Goal: Task Accomplishment & Management: Manage account settings

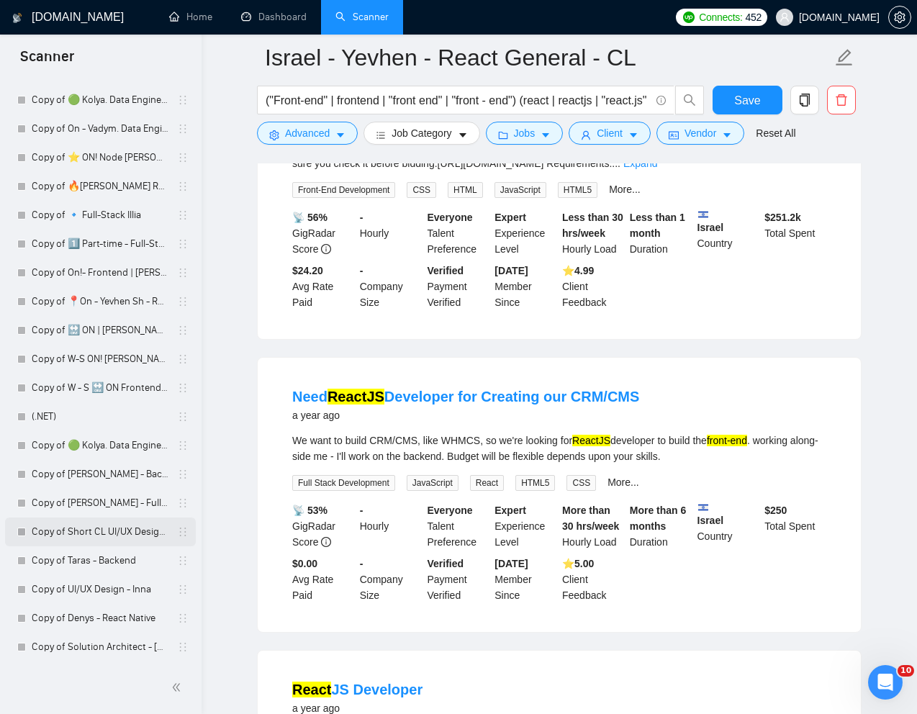
scroll to position [927, 0]
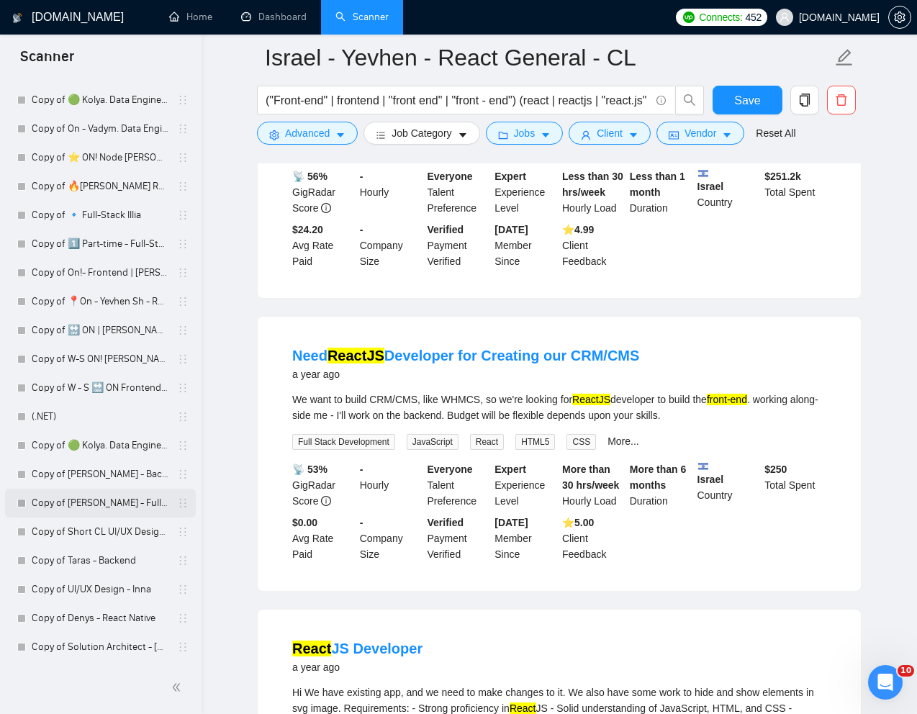
click at [73, 503] on link "Copy of [PERSON_NAME] - Full-Stack dev" at bounding box center [100, 502] width 137 height 29
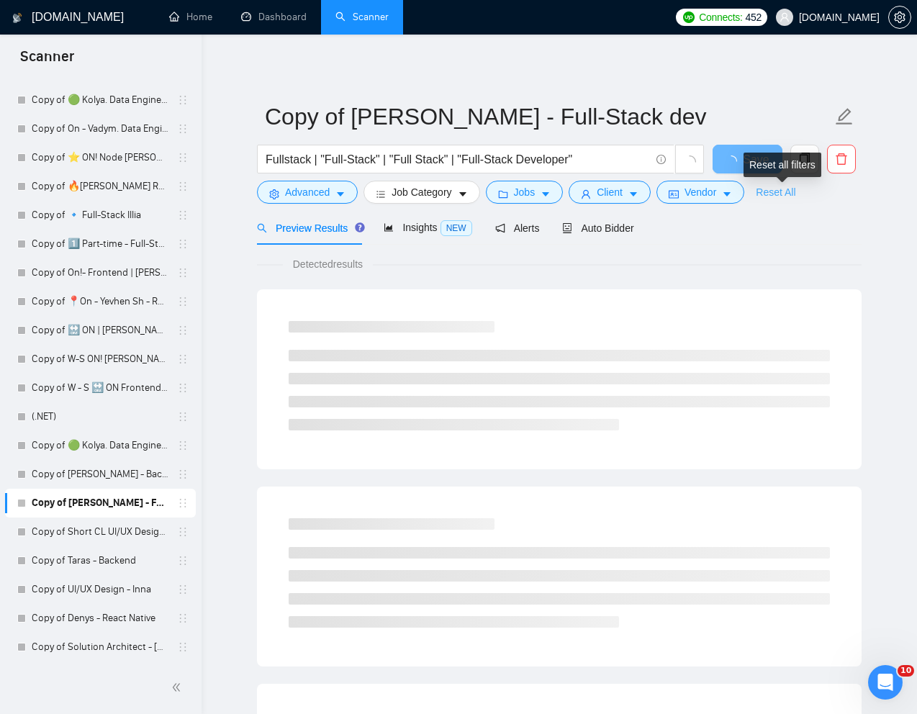
click at [777, 194] on link "Reset All" at bounding box center [775, 192] width 40 height 16
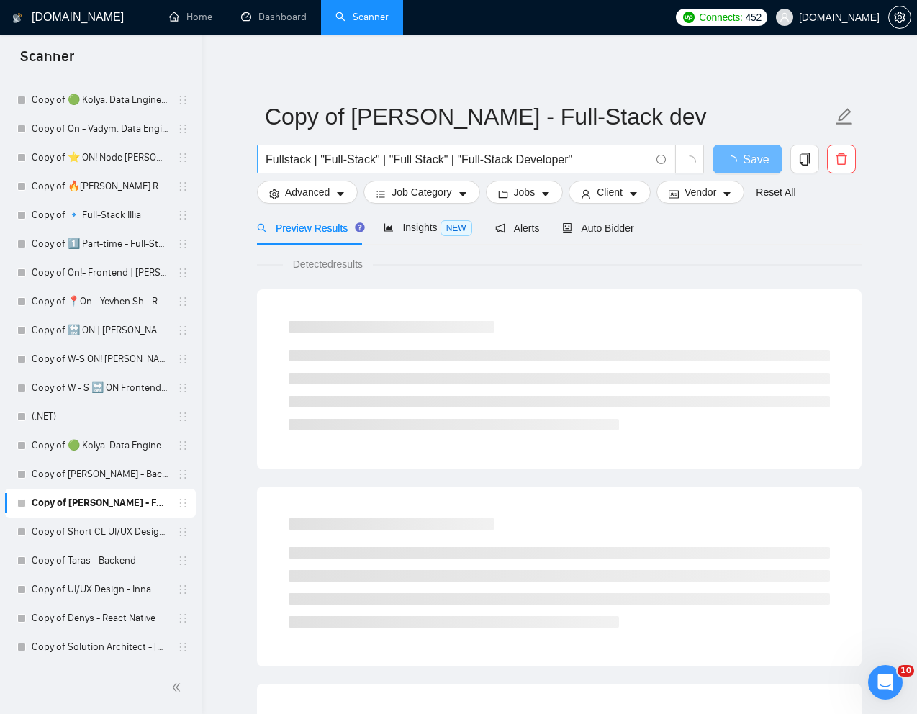
click at [444, 157] on input "Fullstack | "Full-Stack" | "Full Stack" | "Full-Stack Developer"" at bounding box center [457, 159] width 384 height 18
paste input "MVP Build for project that's began but [PERSON_NAME] has had to drop out"
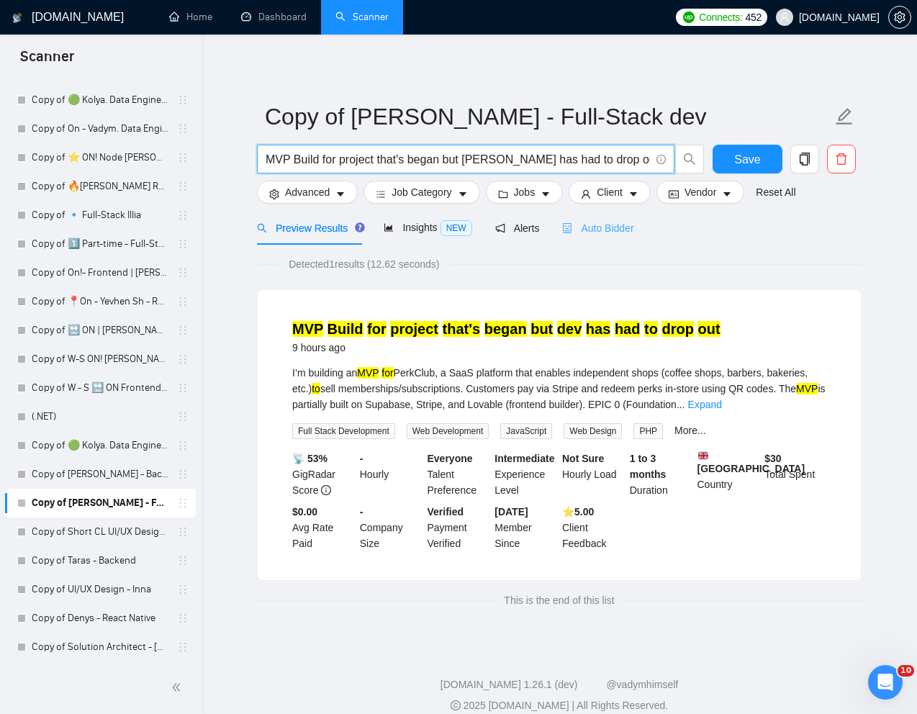
type input "MVP Build for project that's began but [PERSON_NAME] has had to drop out"
click at [601, 224] on span "Auto Bidder" at bounding box center [597, 228] width 71 height 12
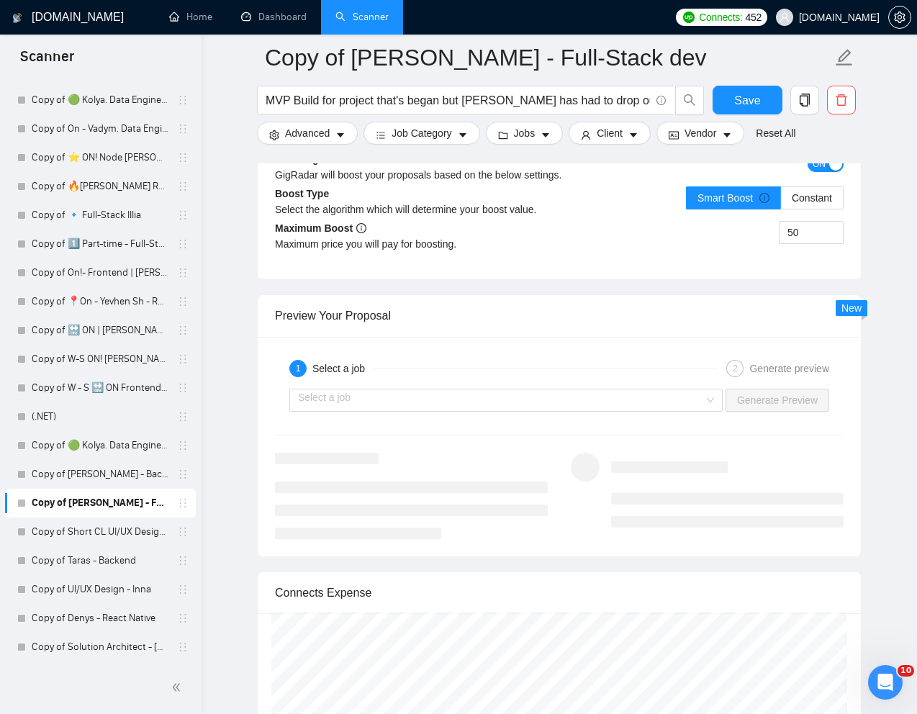
scroll to position [2752, 0]
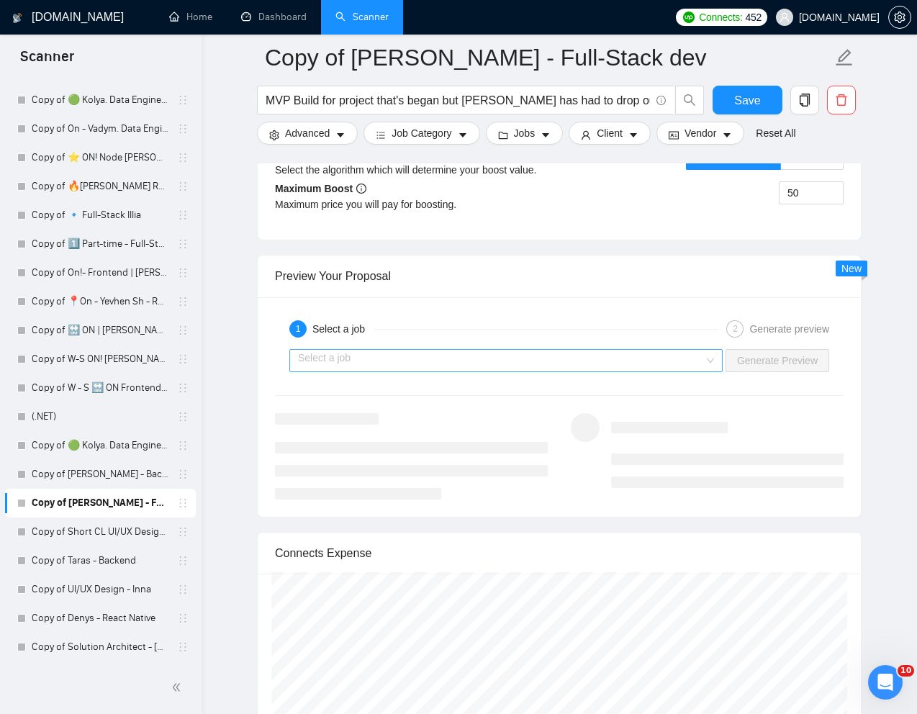
click at [696, 353] on input "search" at bounding box center [501, 361] width 406 height 22
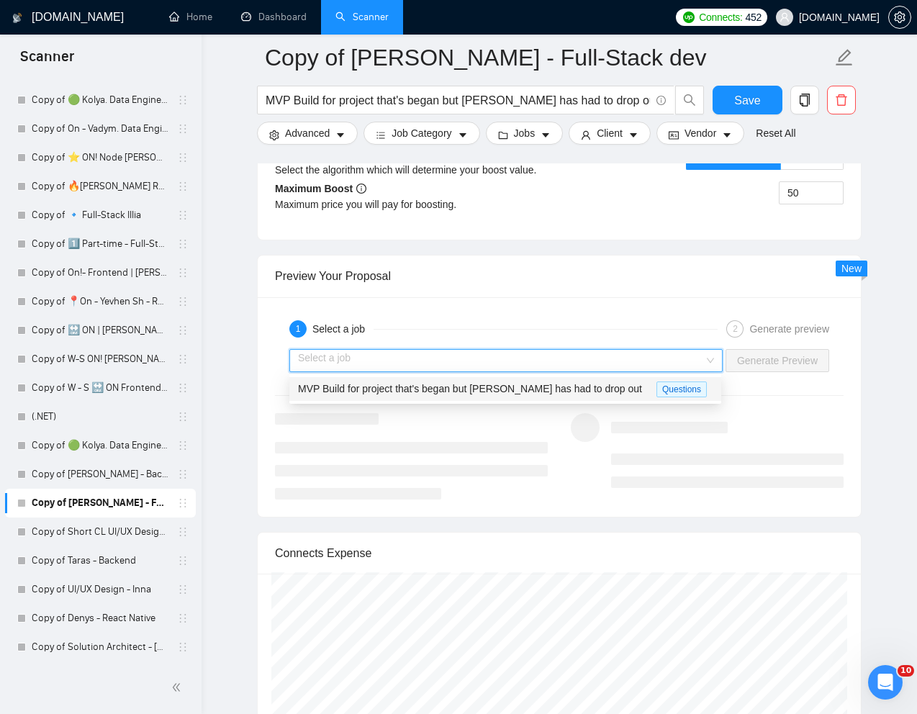
click at [556, 388] on span "MVP Build for project that's began but [PERSON_NAME] has had to drop out" at bounding box center [470, 389] width 344 height 12
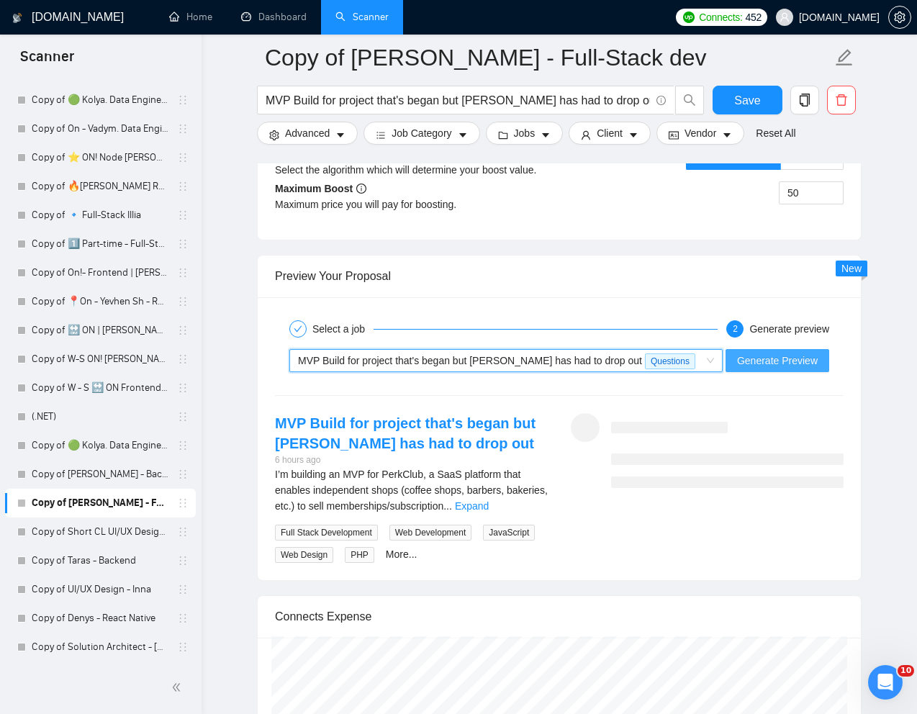
click at [788, 358] on span "Generate Preview" at bounding box center [777, 361] width 81 height 16
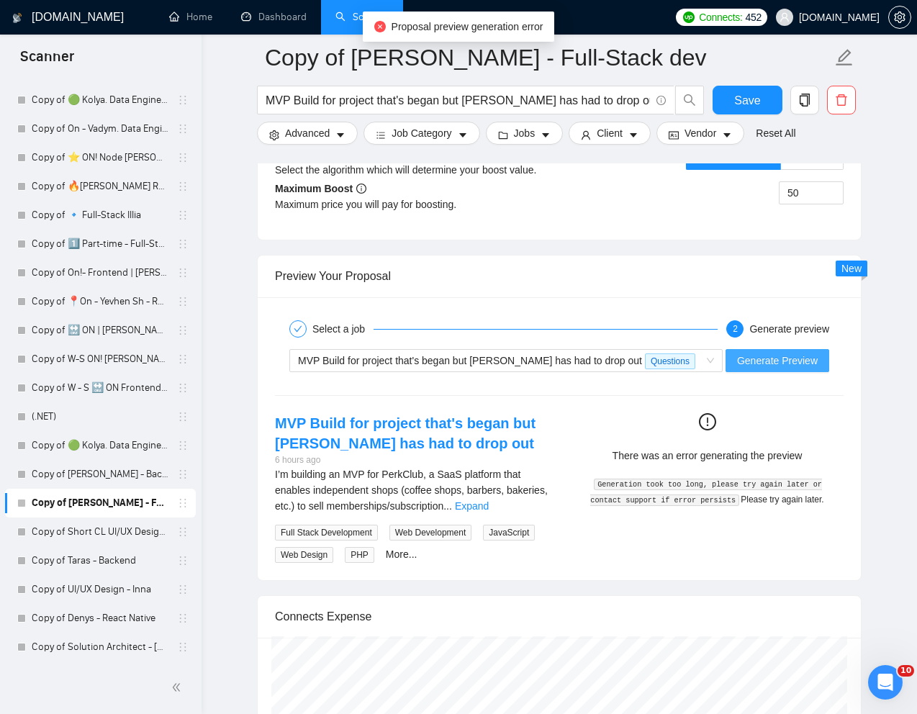
click at [765, 364] on span "Generate Preview" at bounding box center [777, 361] width 81 height 16
click at [775, 355] on span "Generate Preview" at bounding box center [777, 361] width 81 height 16
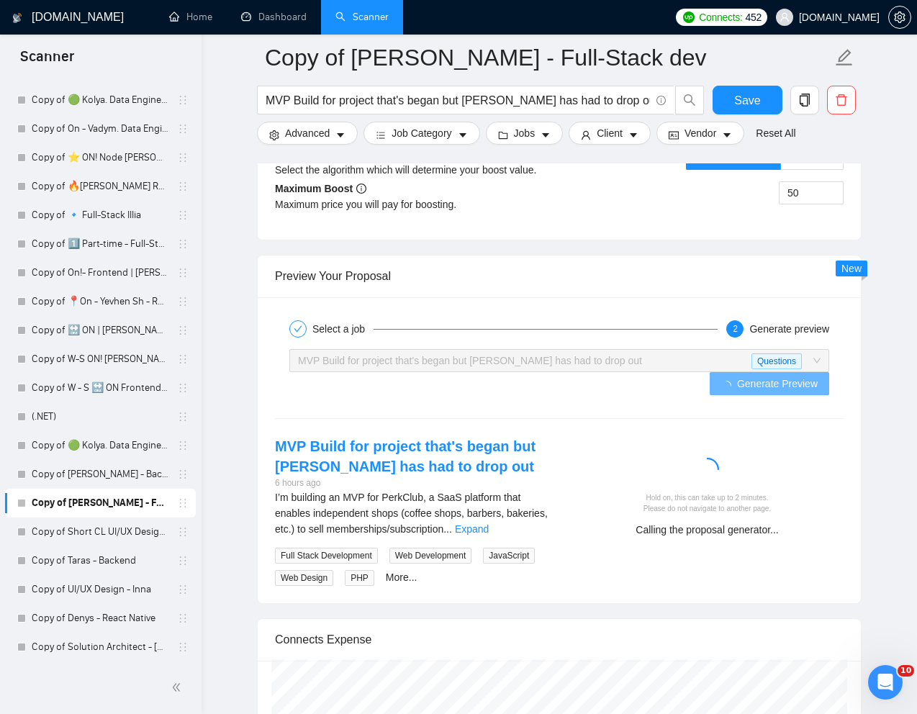
click at [821, 436] on div "Hold on, this can take up to 2 minutes. Please do not navigate to another page.…" at bounding box center [707, 492] width 296 height 112
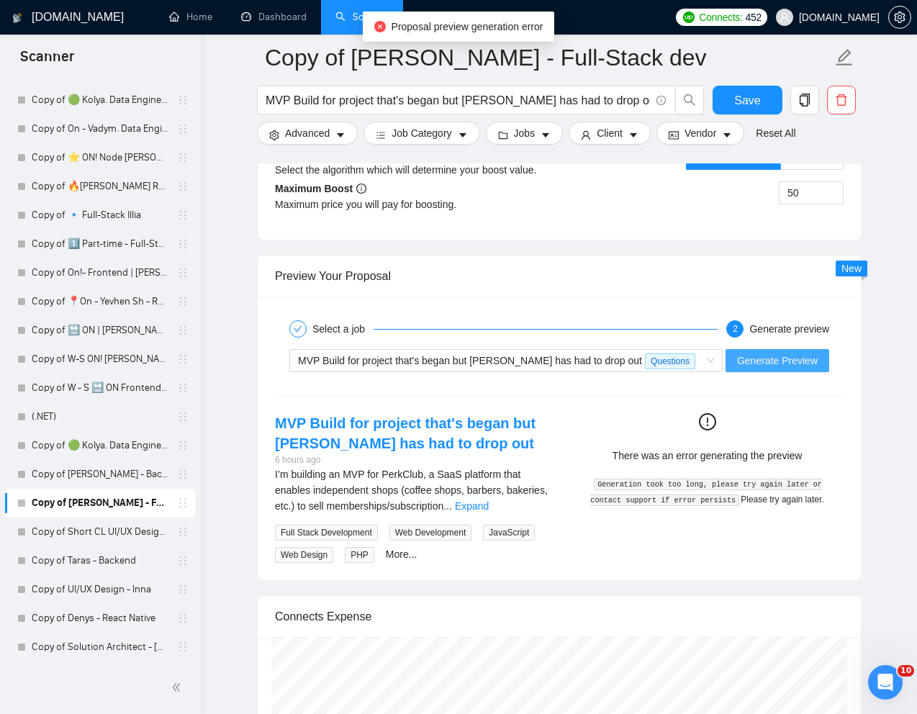
click at [791, 362] on span "Generate Preview" at bounding box center [777, 361] width 81 height 16
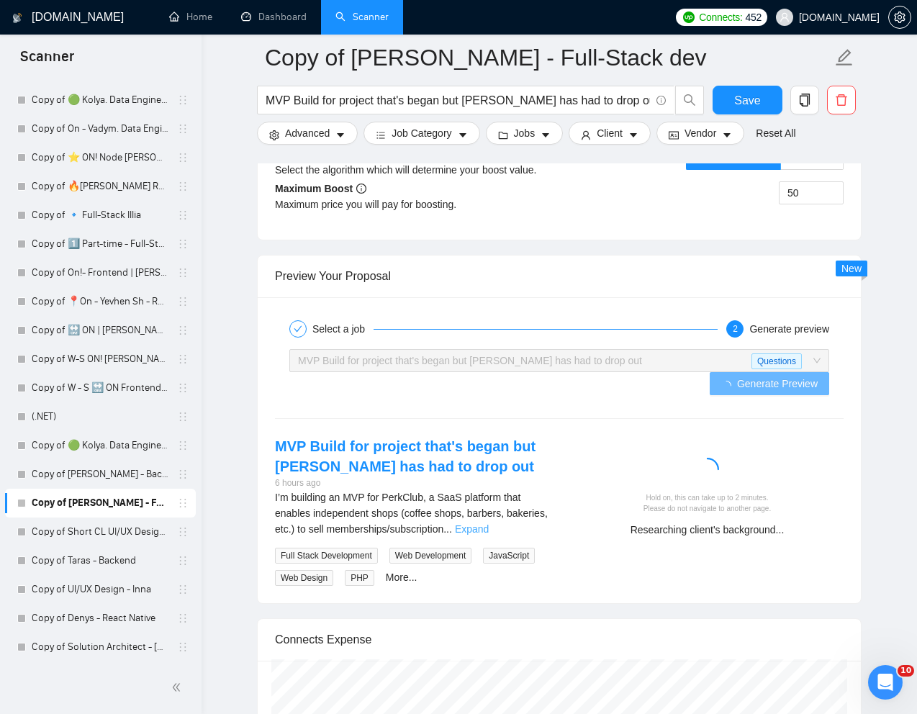
click at [488, 523] on link "Expand" at bounding box center [472, 529] width 34 height 12
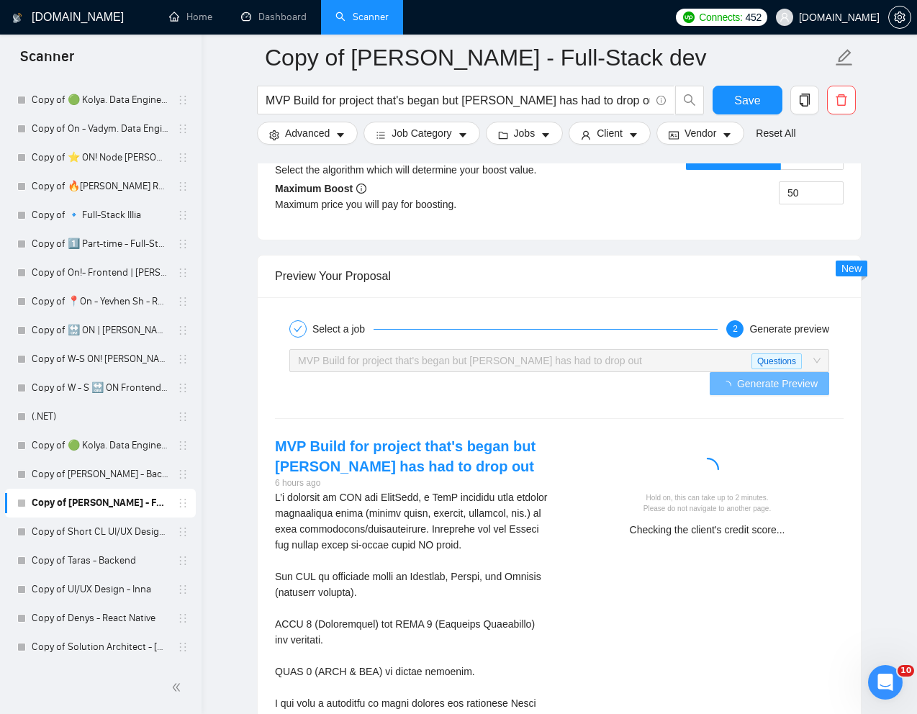
click at [834, 462] on div at bounding box center [706, 472] width 261 height 29
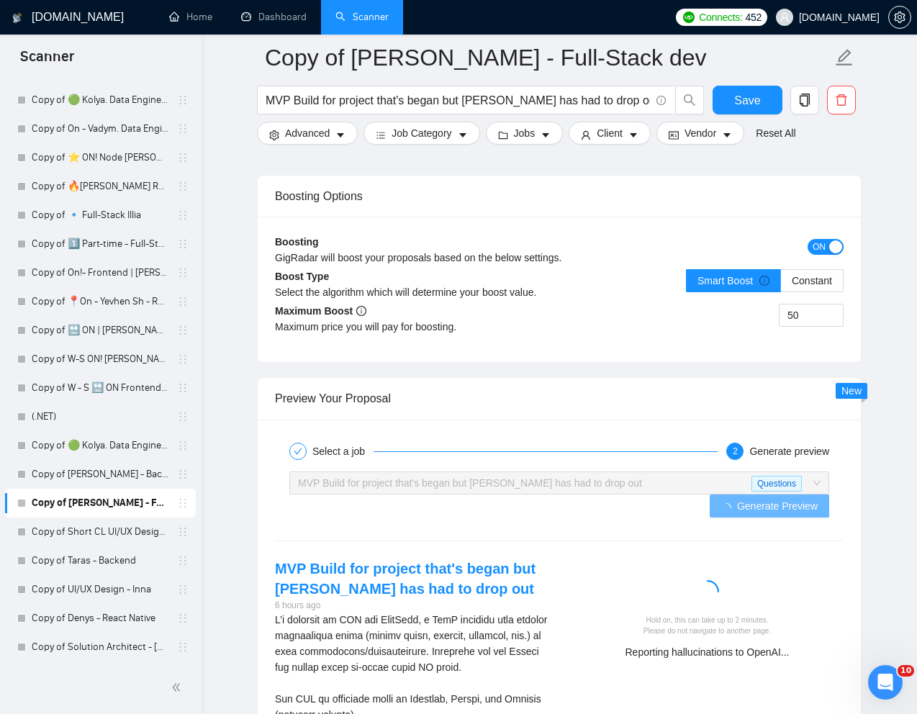
scroll to position [2629, 0]
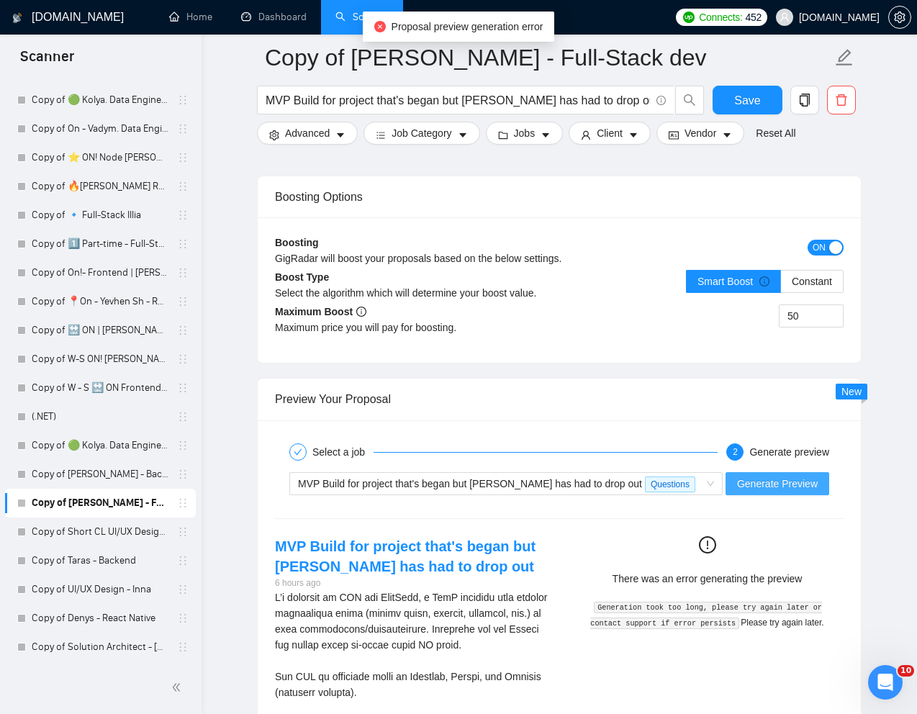
click at [791, 483] on span "Generate Preview" at bounding box center [777, 484] width 81 height 16
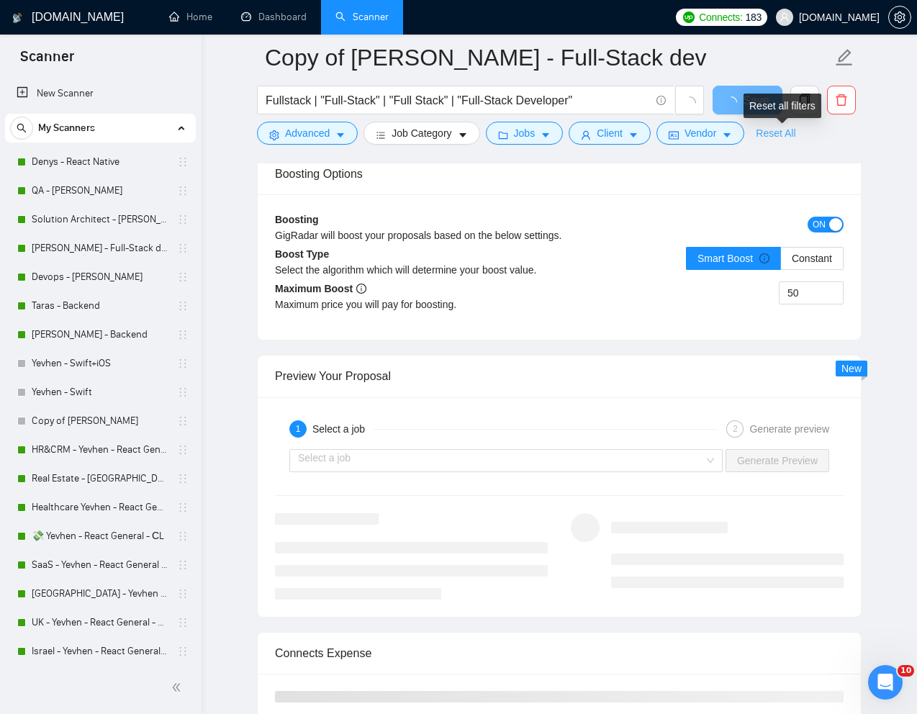
click at [779, 135] on link "Reset All" at bounding box center [775, 133] width 40 height 16
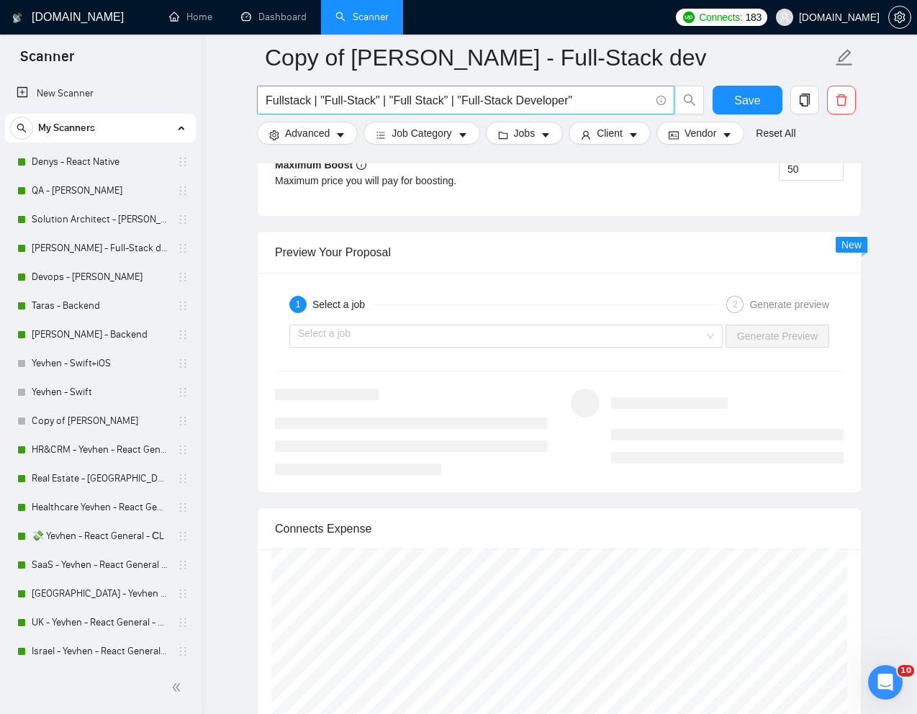
click at [545, 87] on span "Fullstack | "Full-Stack" | "Full Stack" | "Full-Stack Developer"" at bounding box center [465, 100] width 417 height 29
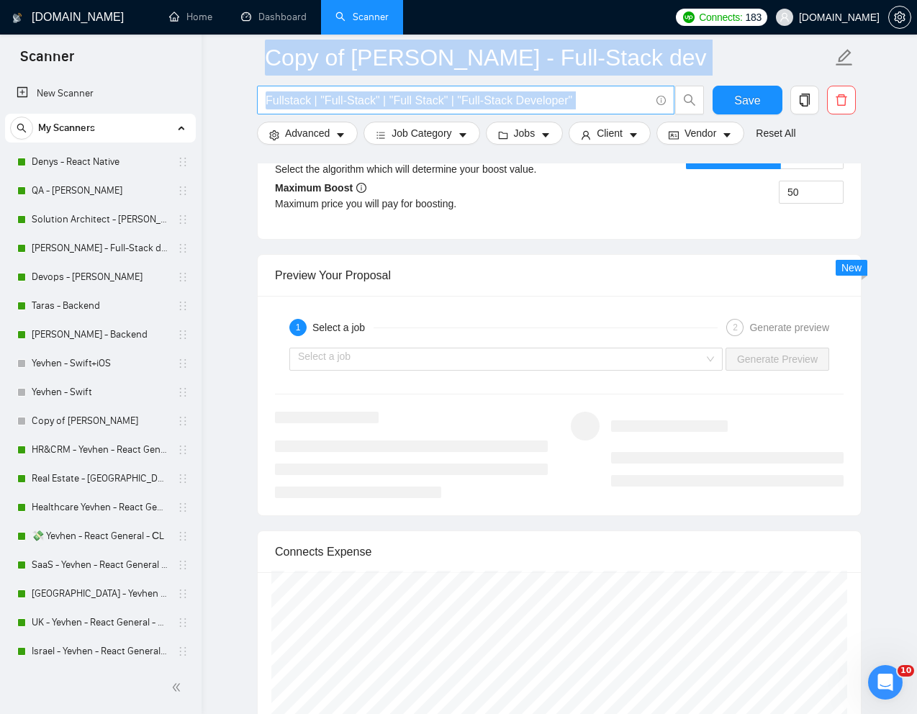
click at [545, 87] on span "Fullstack | "Full-Stack" | "Full Stack" | "Full-Stack Developer"" at bounding box center [465, 100] width 417 height 29
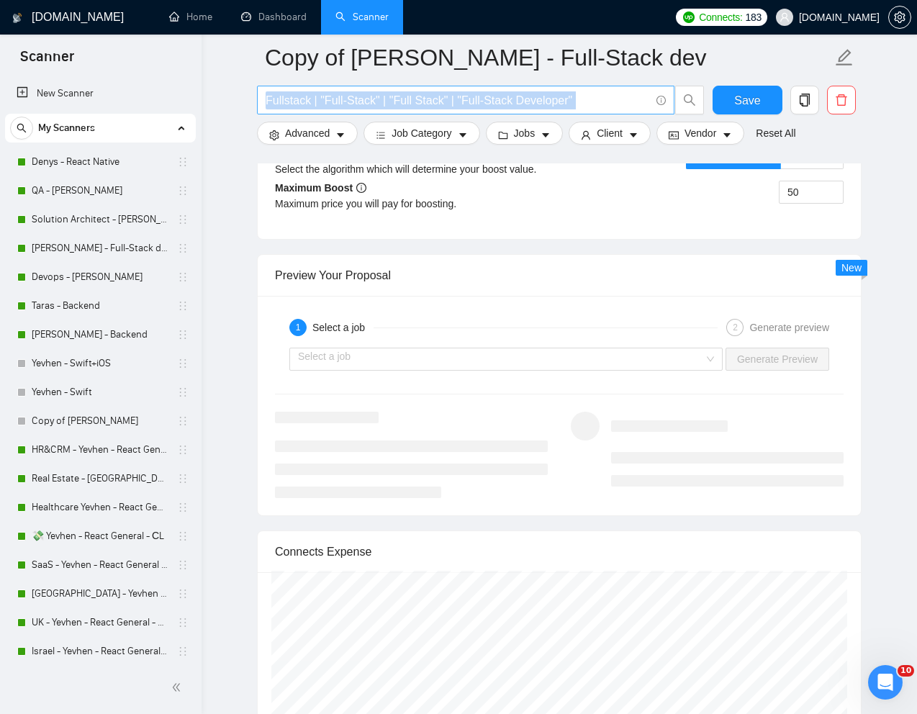
click at [545, 87] on span "Fullstack | "Full-Stack" | "Full Stack" | "Full-Stack Developer"" at bounding box center [465, 100] width 417 height 29
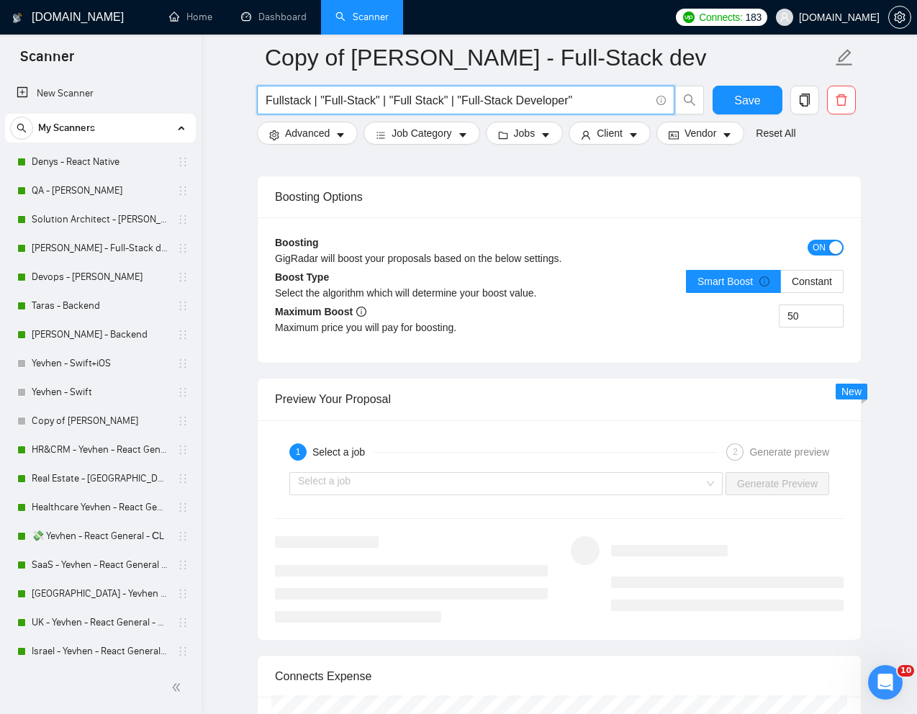
click at [556, 96] on input "Fullstack | "Full-Stack" | "Full Stack" | "Full-Stack Developer"" at bounding box center [457, 100] width 384 height 18
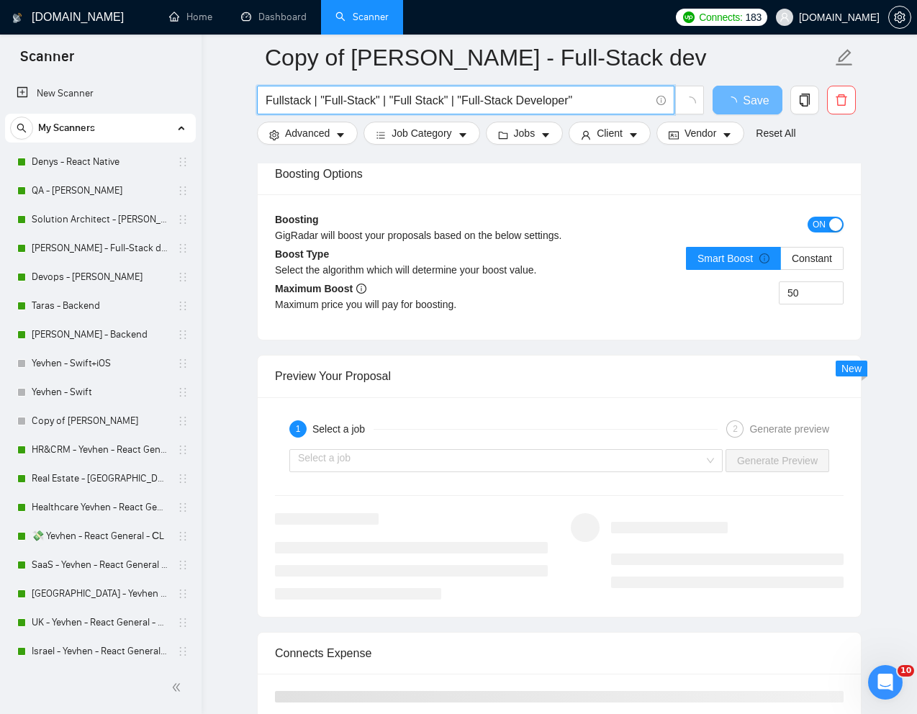
click at [556, 96] on input "Fullstack | "Full-Stack" | "Full Stack" | "Full-Stack Developer"" at bounding box center [457, 100] width 384 height 18
paste input "MVP Build for project that's began but [PERSON_NAME] has had to drop out"
type input "MVP Build for project that's began but [PERSON_NAME] has had to drop out"
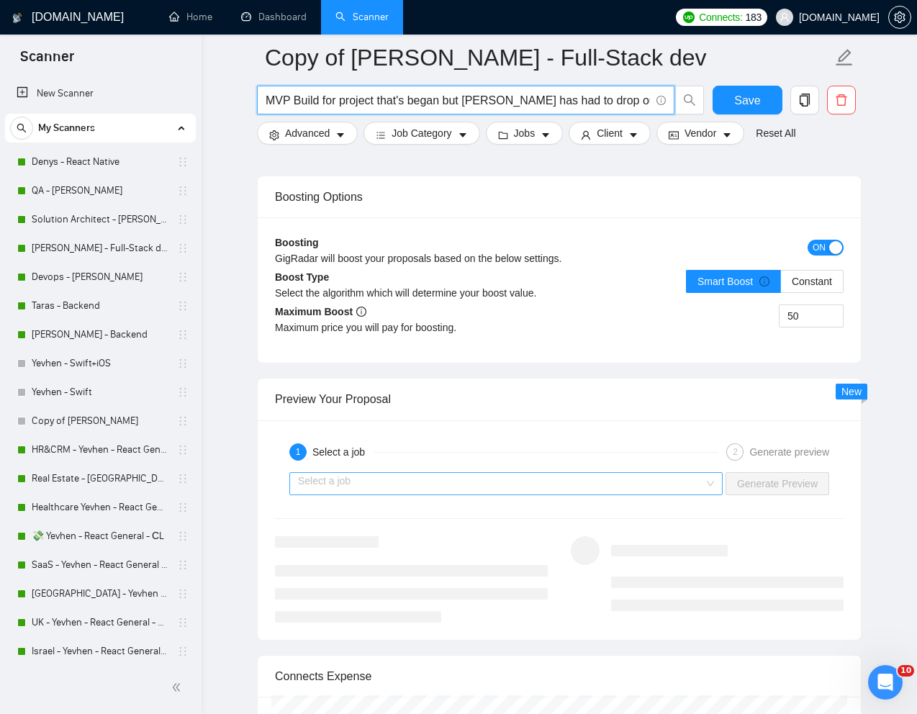
type input "MVP Build for project that's began but [PERSON_NAME] has had to drop out"
click at [640, 481] on input "search" at bounding box center [501, 484] width 406 height 22
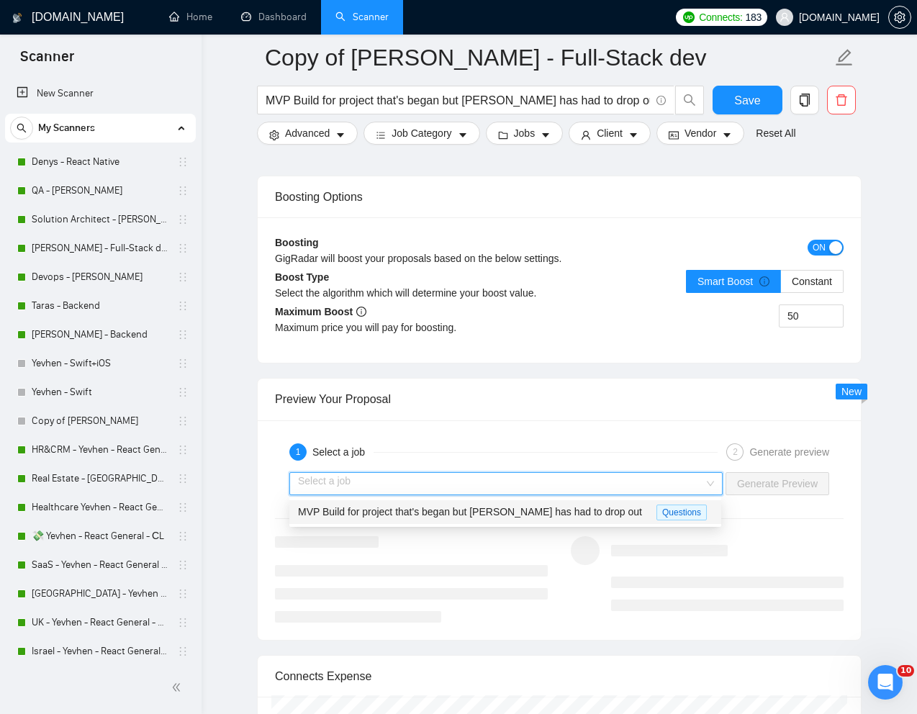
click at [565, 508] on span "MVP Build for project that's began but [PERSON_NAME] has had to drop out" at bounding box center [470, 512] width 344 height 12
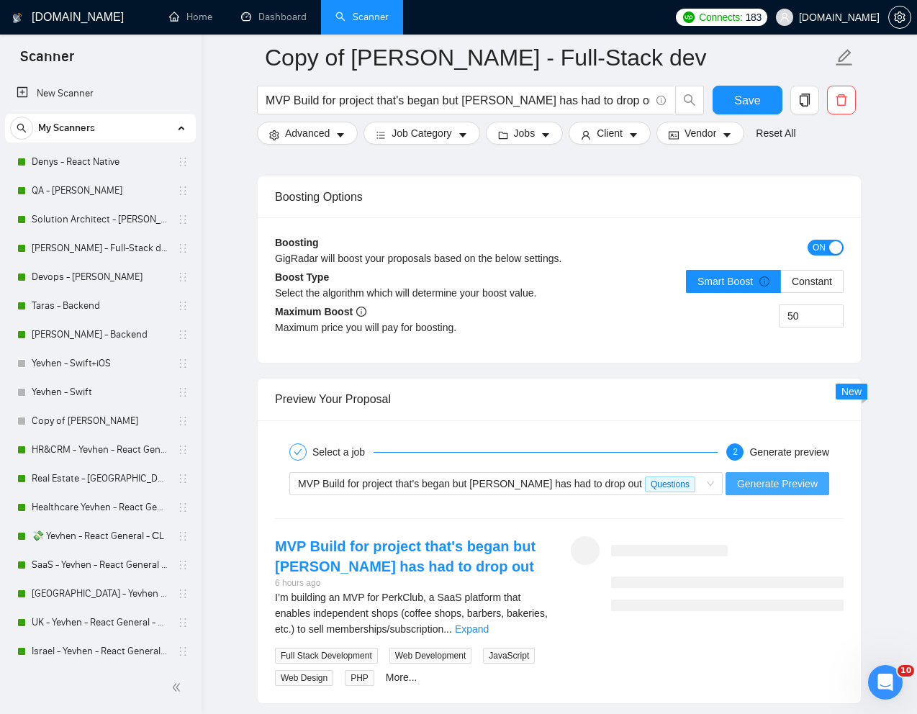
click at [790, 488] on span "Generate Preview" at bounding box center [777, 484] width 81 height 16
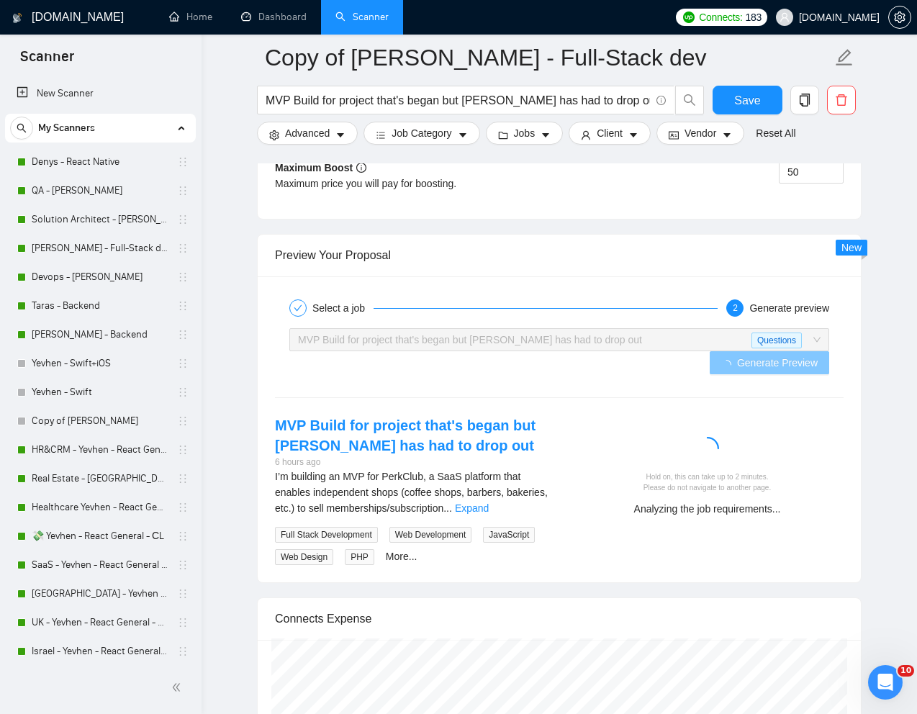
scroll to position [2773, 0]
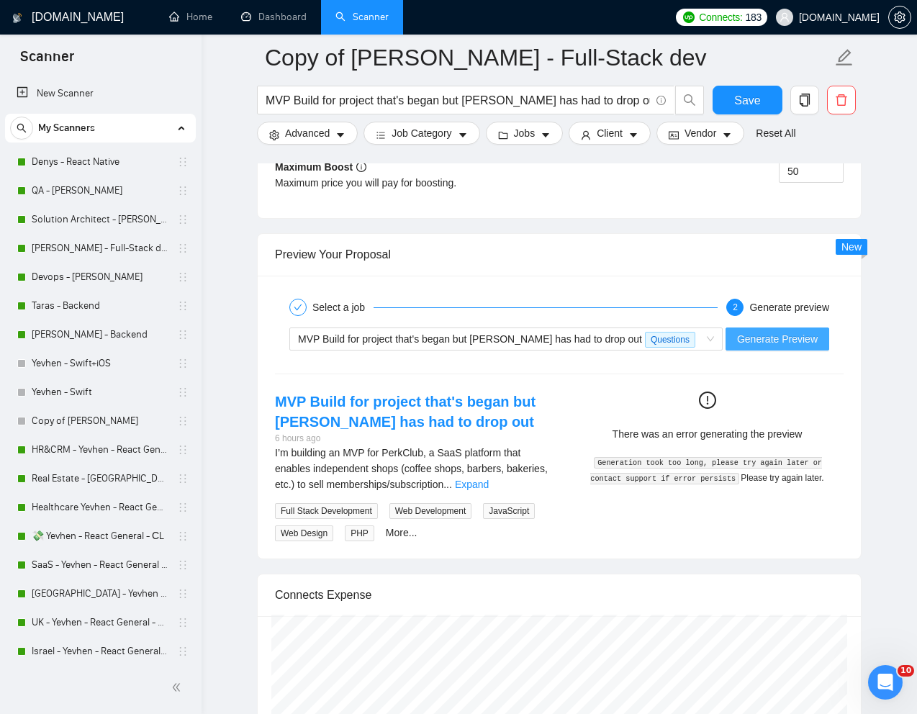
click at [778, 343] on span "Generate Preview" at bounding box center [777, 339] width 81 height 16
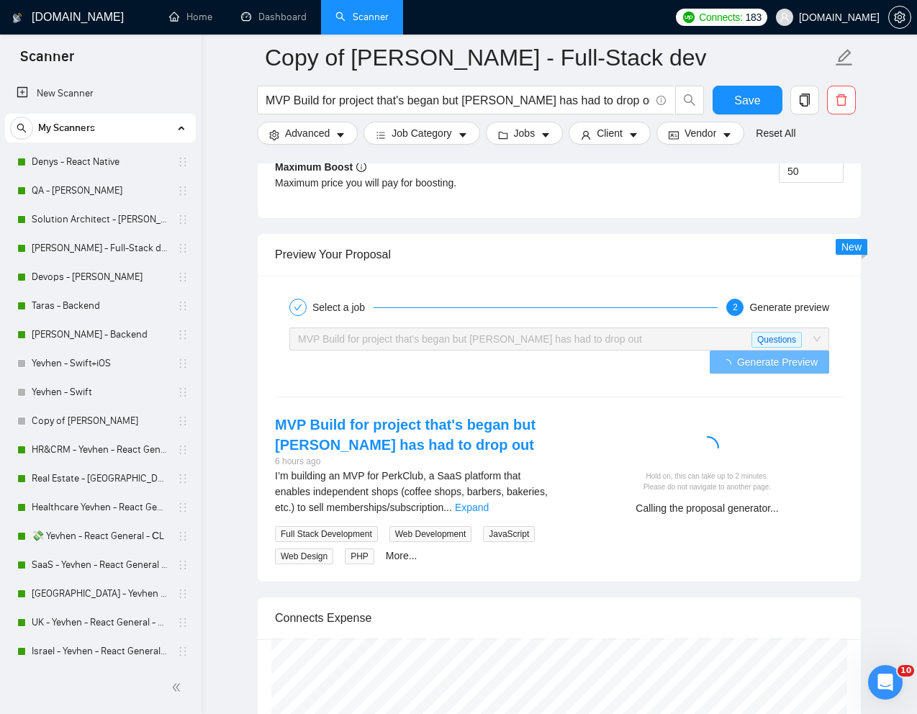
click at [800, 436] on div at bounding box center [706, 450] width 261 height 29
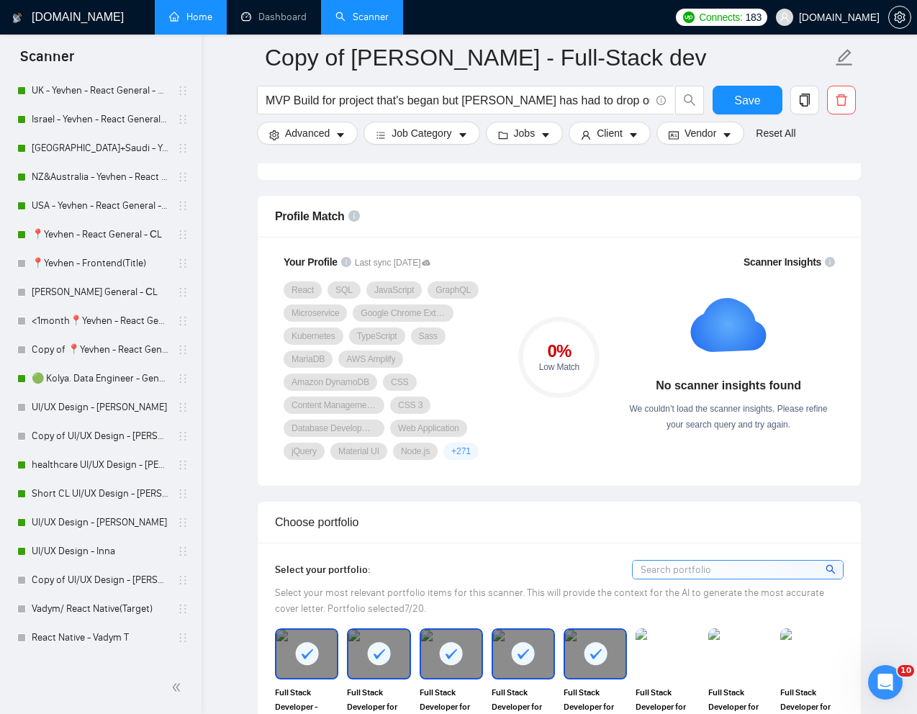
scroll to position [512, 0]
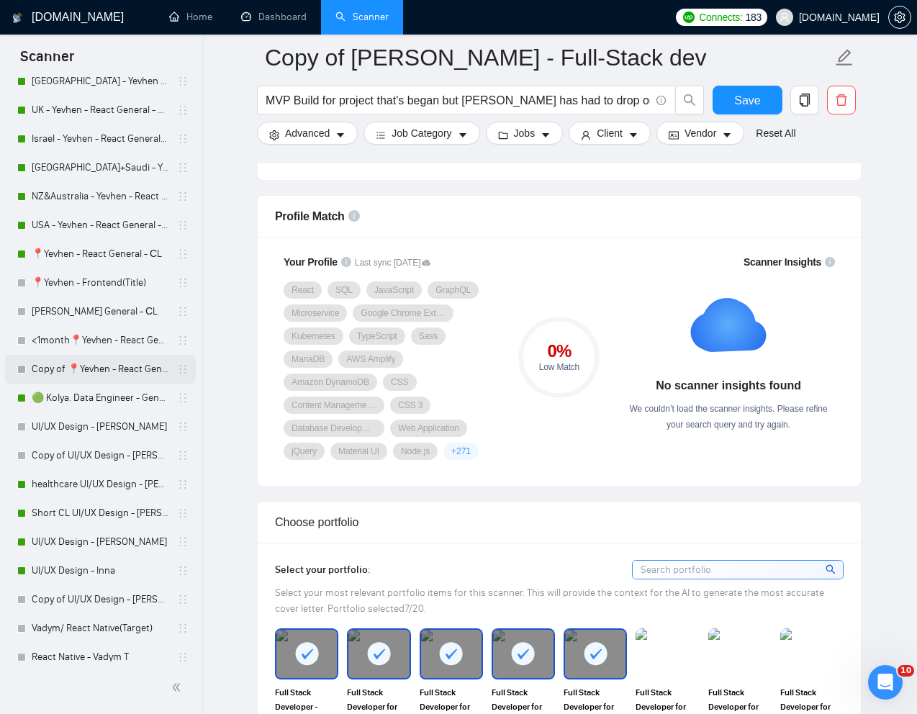
click at [70, 366] on link "Copy of 📍Yevhen - React General - СL" at bounding box center [100, 369] width 137 height 29
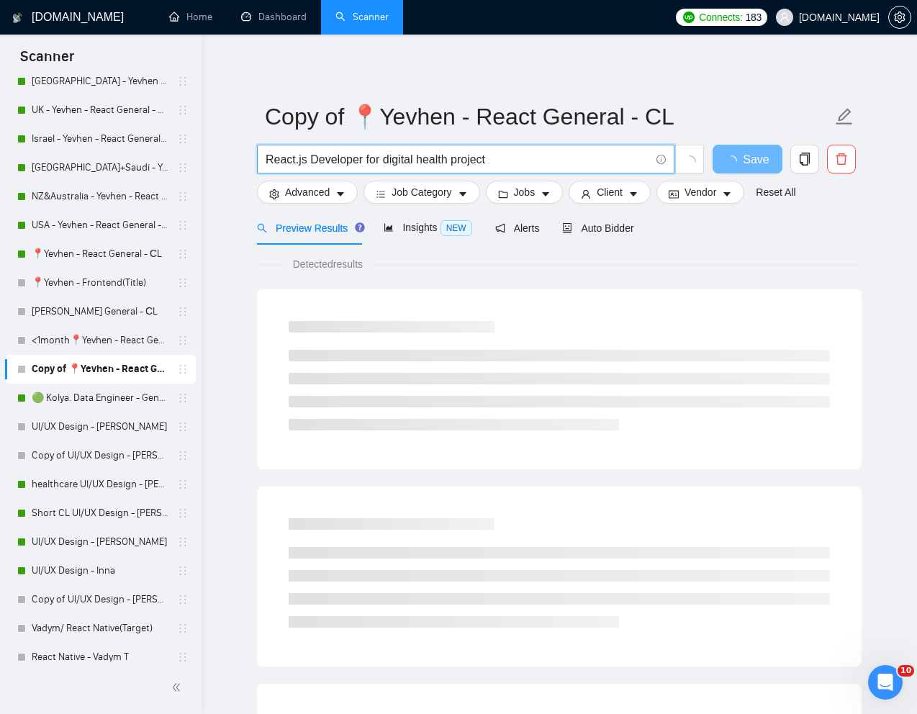
click at [464, 155] on input "React.js Developer for digital health project" at bounding box center [457, 159] width 384 height 18
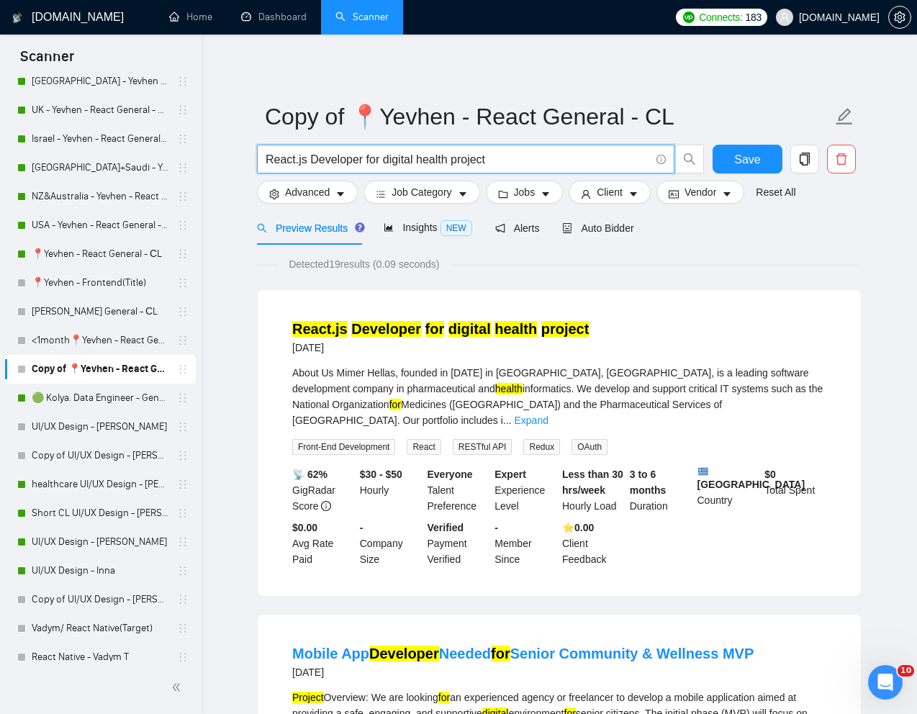
paste input "Front End Developer Needed for IoT SaaS Dashboard"
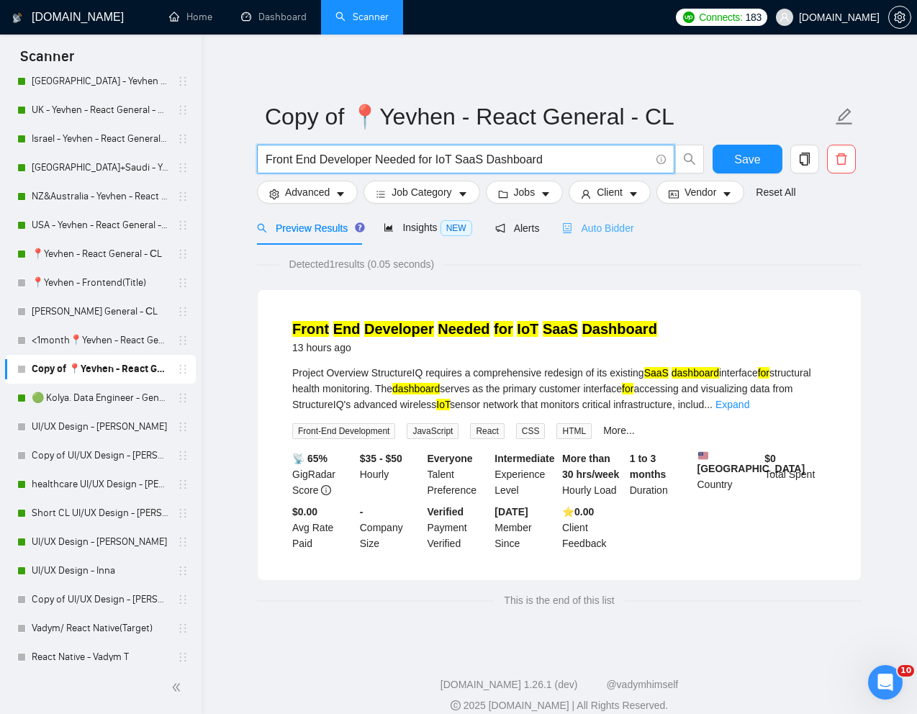
type input "Front End Developer Needed for IoT SaaS Dashboard"
click at [620, 227] on span "Auto Bidder" at bounding box center [597, 228] width 71 height 12
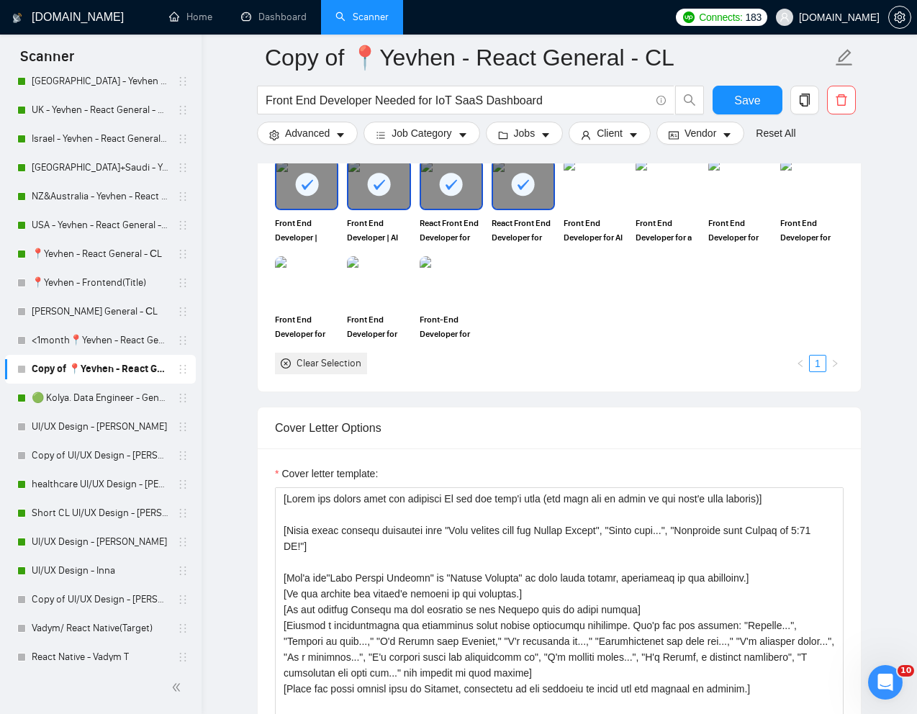
scroll to position [1358, 0]
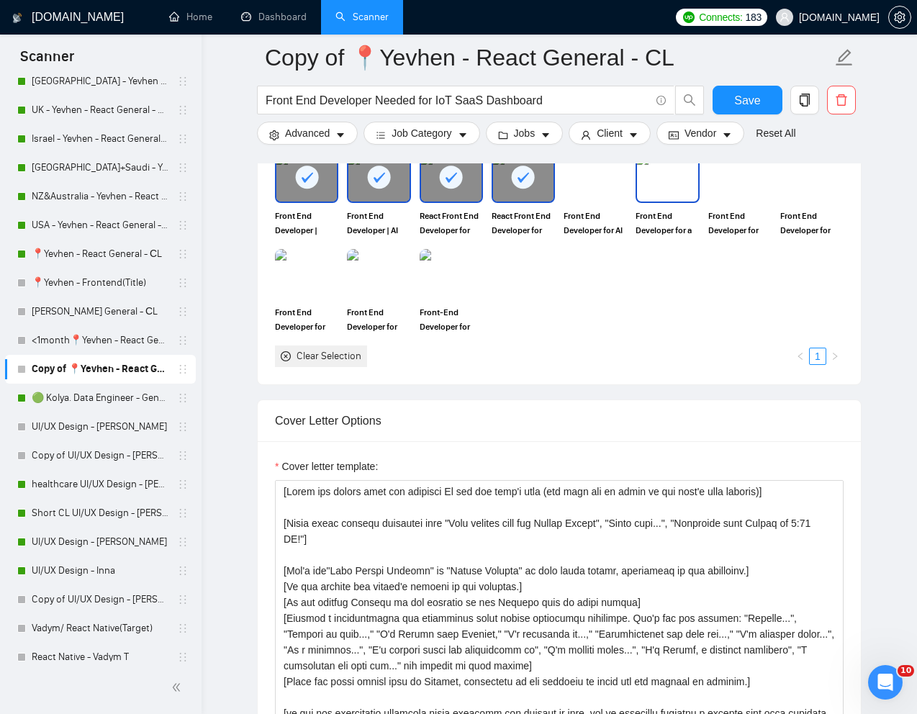
click at [682, 201] on img at bounding box center [667, 176] width 60 height 47
click at [605, 201] on img at bounding box center [595, 176] width 60 height 47
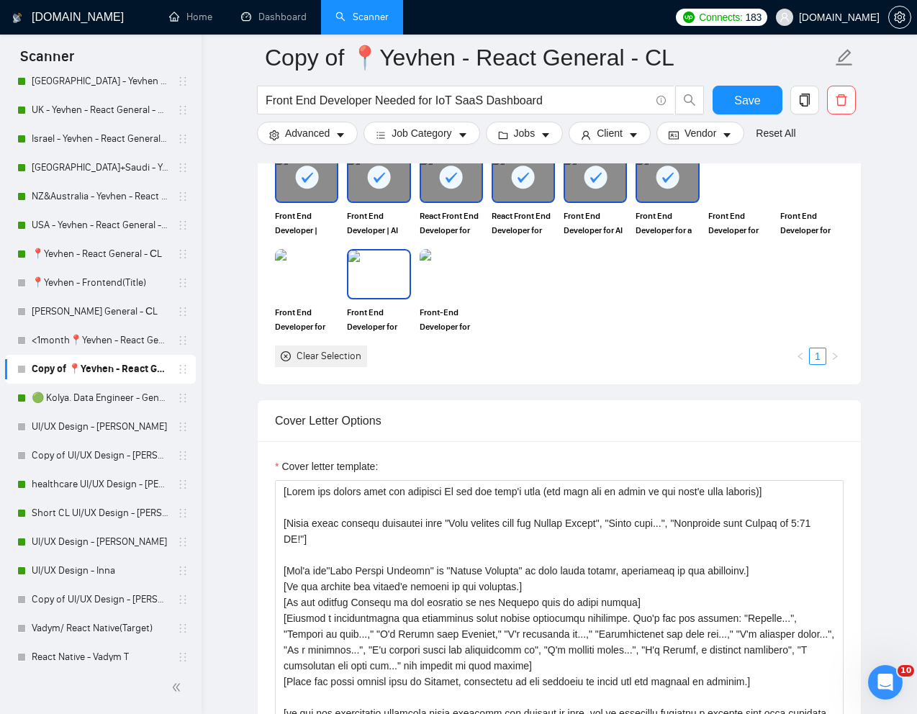
click at [367, 298] on img at bounding box center [378, 273] width 60 height 47
click at [443, 298] on img at bounding box center [451, 273] width 60 height 47
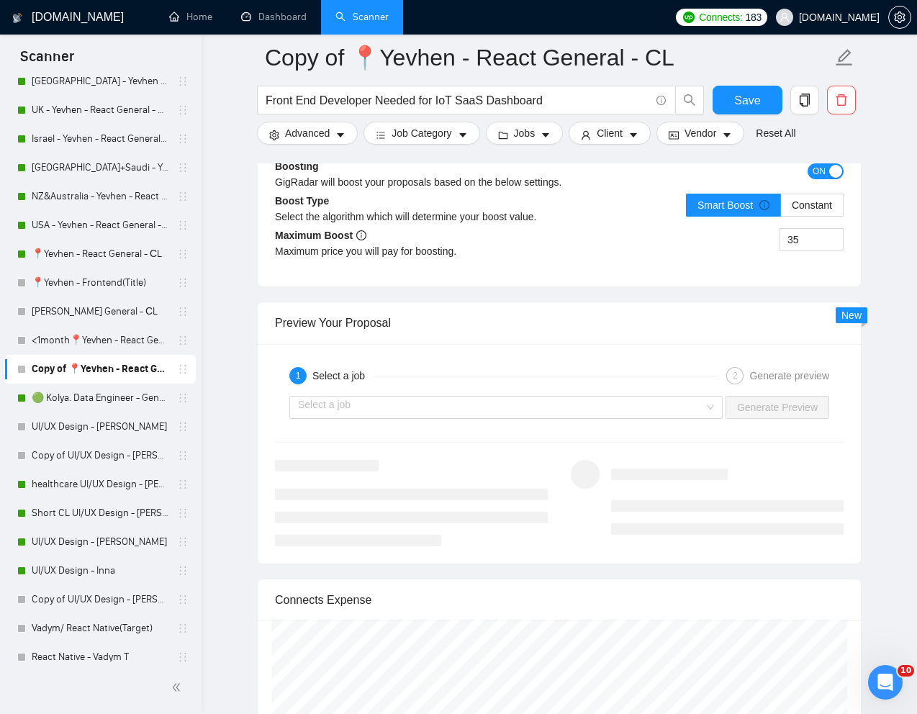
scroll to position [2706, 0]
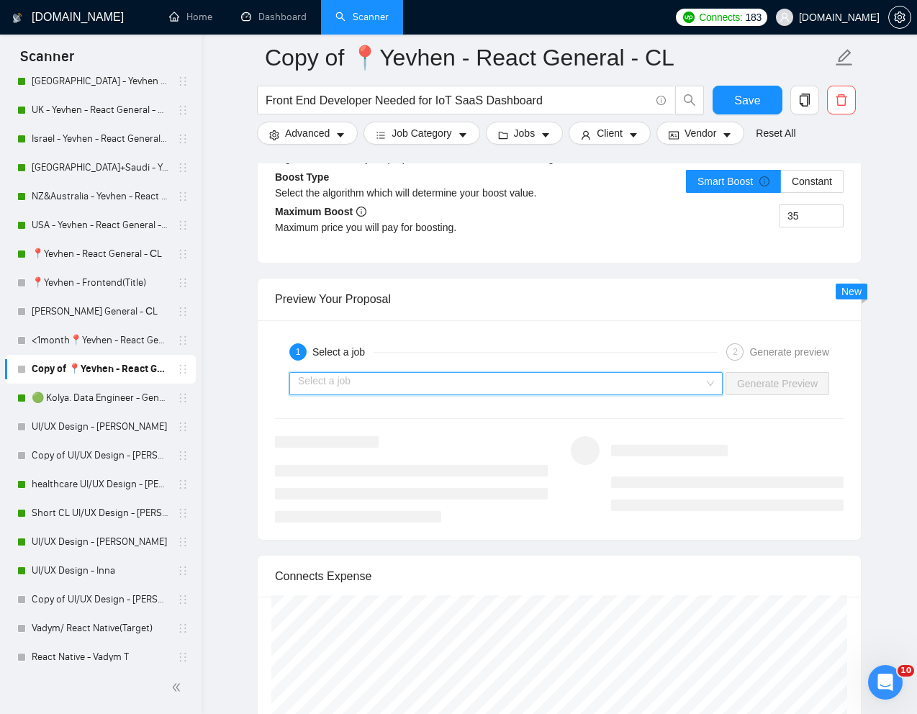
click at [669, 394] on input "search" at bounding box center [501, 384] width 406 height 22
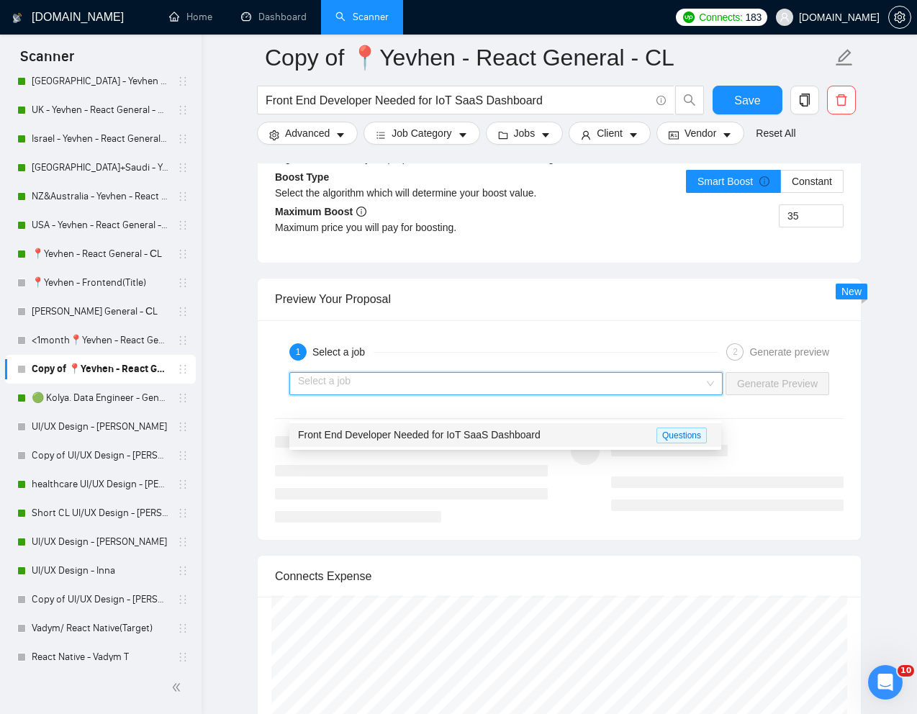
click at [527, 437] on span "Front End Developer Needed for IoT SaaS Dashboard" at bounding box center [419, 435] width 242 height 12
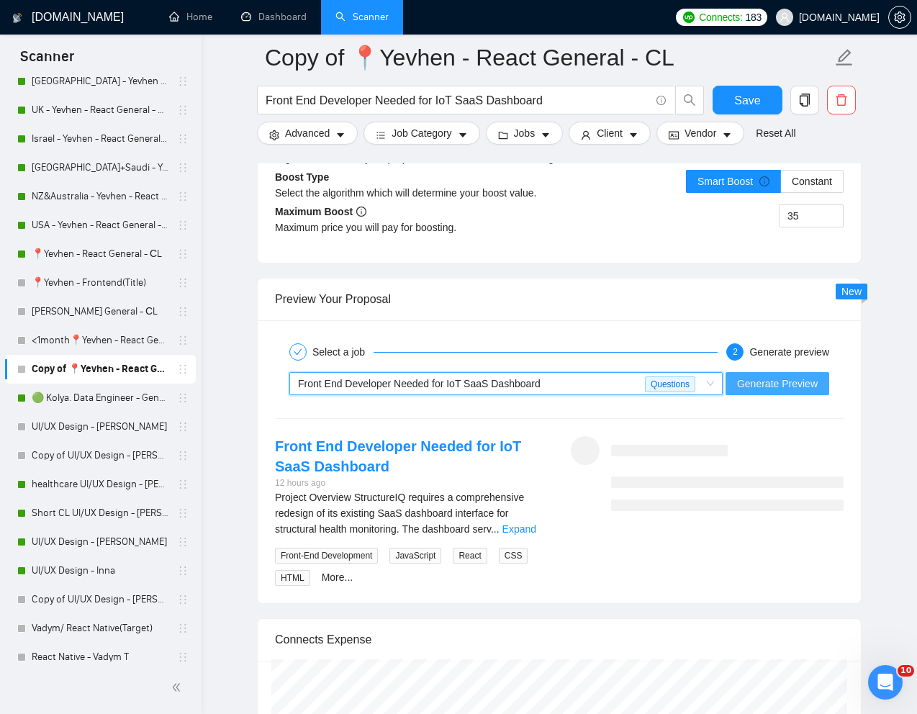
click at [745, 391] on span "Generate Preview" at bounding box center [777, 384] width 81 height 16
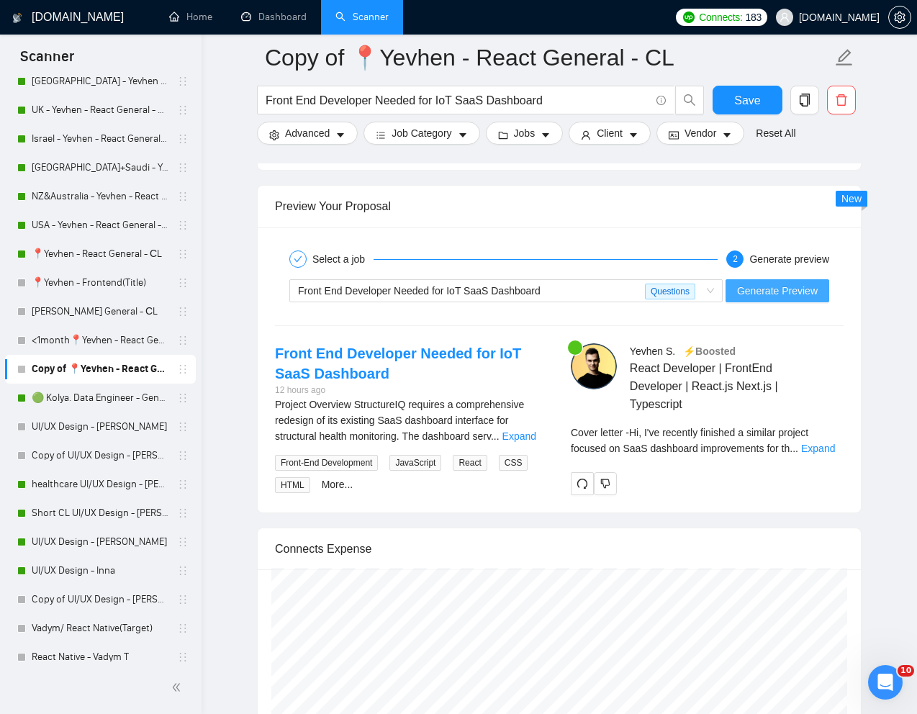
scroll to position [2831, 0]
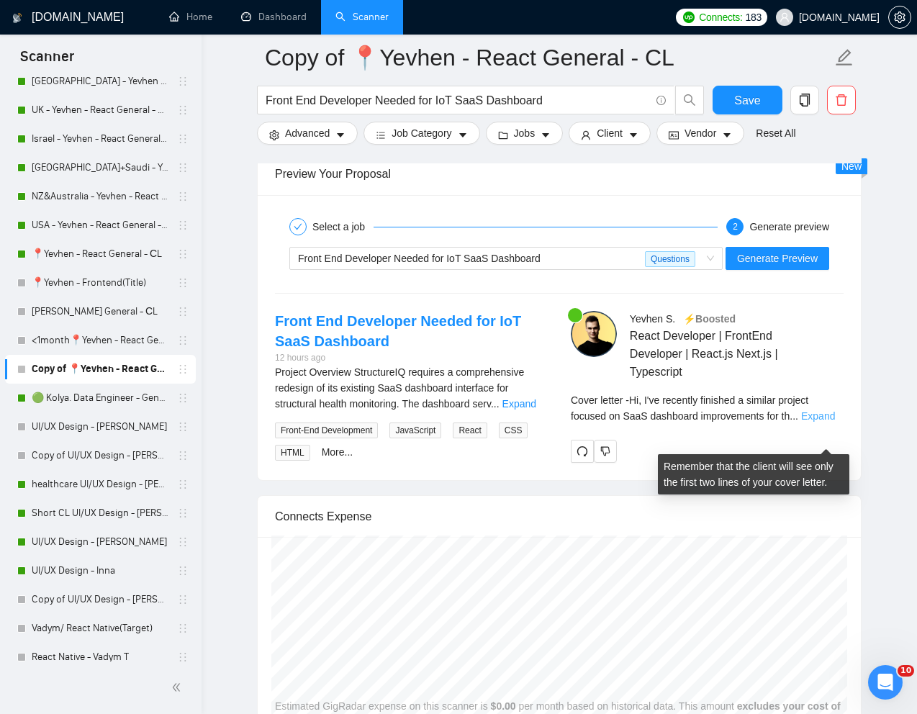
click at [827, 422] on link "Expand" at bounding box center [818, 416] width 34 height 12
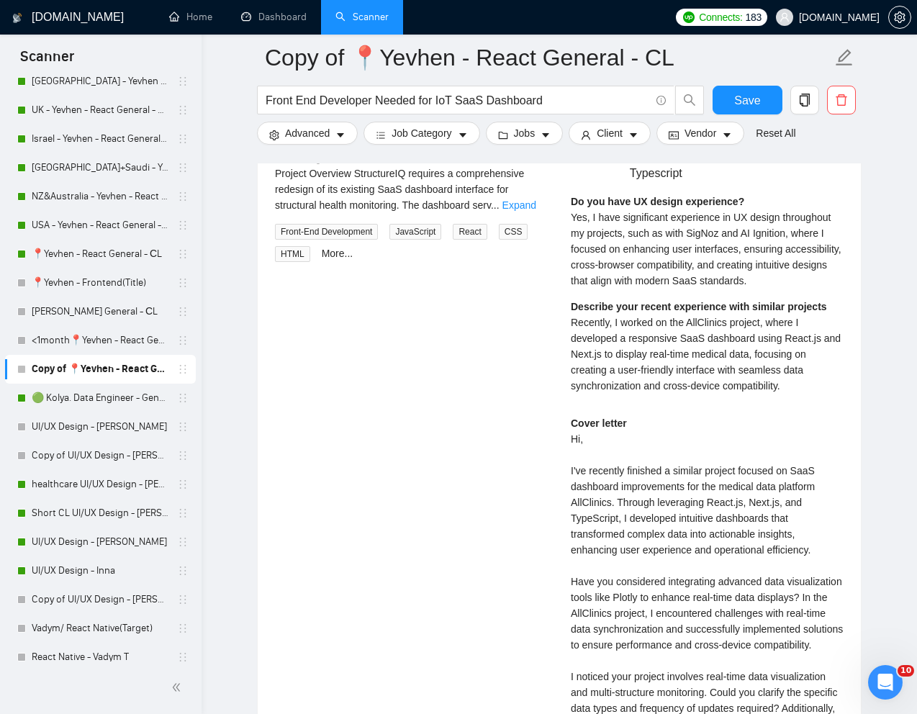
scroll to position [3032, 0]
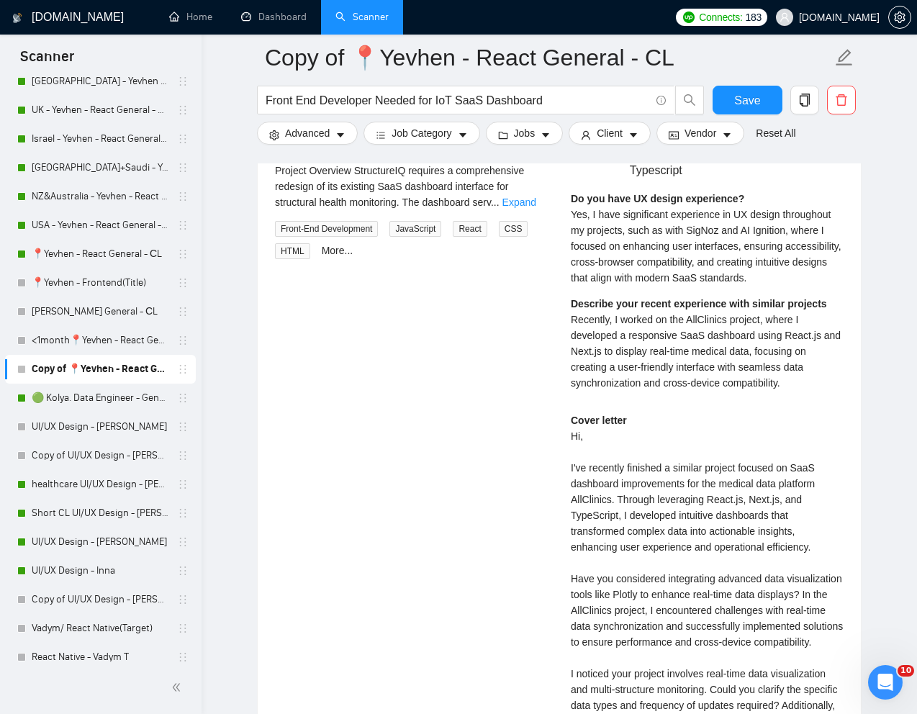
click at [628, 506] on div "Cover letter" at bounding box center [706, 633] width 273 height 443
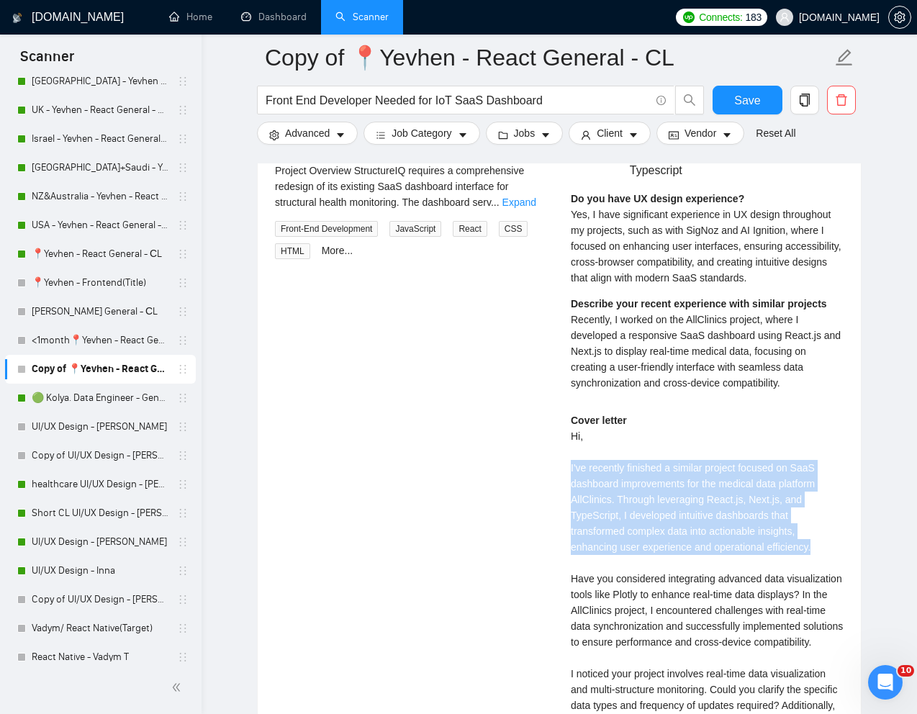
drag, startPoint x: 565, startPoint y: 489, endPoint x: 820, endPoint y: 574, distance: 269.1
click at [820, 574] on div "Yevhen S . ⚡️Boosted React Developer | FrontEnd Developer | React.js Next.js | …" at bounding box center [707, 501] width 296 height 785
copy div "I've recently finished a similar project focused on SaaS dashboard improvements…"
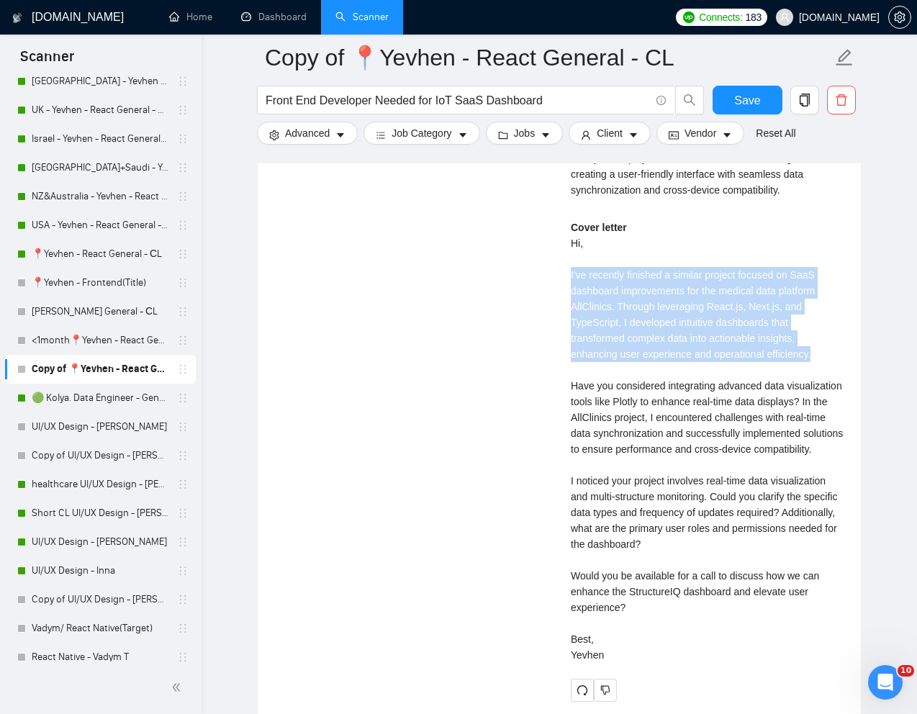
scroll to position [3231, 0]
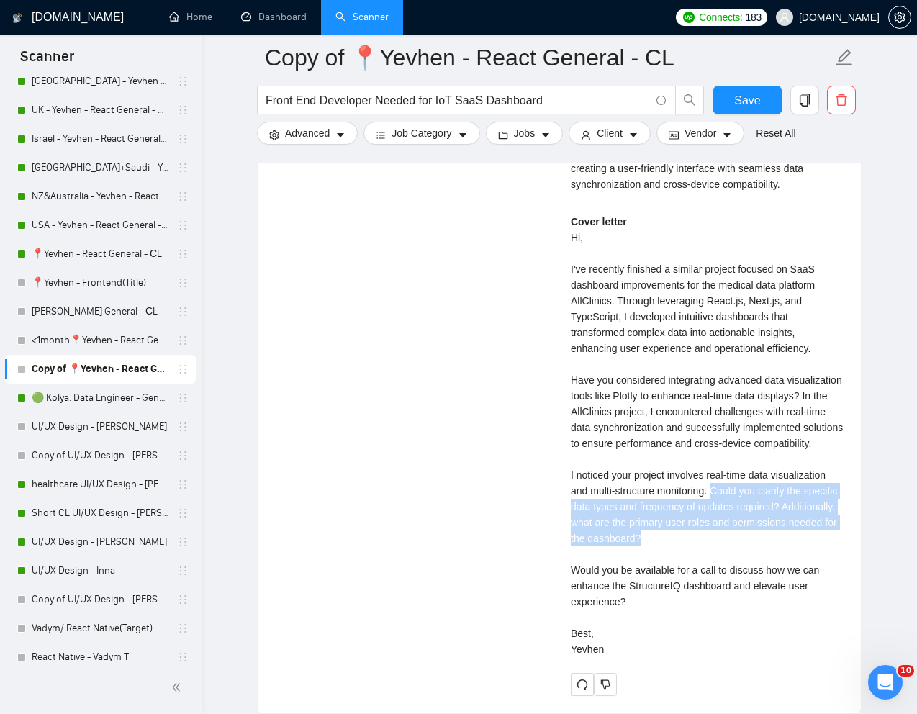
drag, startPoint x: 719, startPoint y: 531, endPoint x: 773, endPoint y: 576, distance: 70.6
click at [773, 576] on div "Cover letter" at bounding box center [706, 435] width 273 height 443
copy div "Could you clarify the specific data types and frequency of updates required? Ad…"
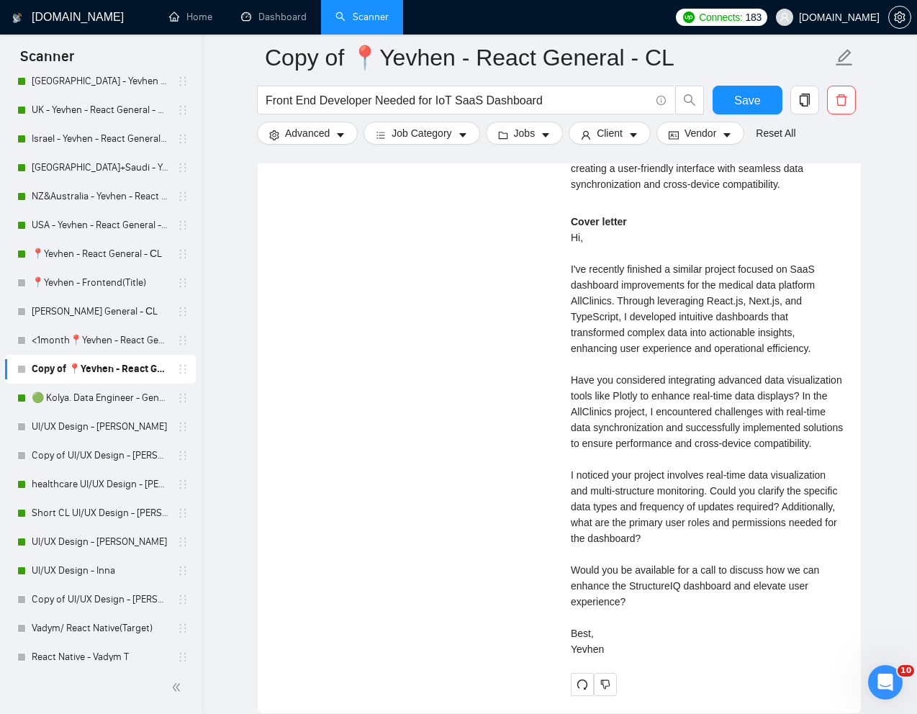
click at [619, 628] on div "Cover letter" at bounding box center [706, 435] width 273 height 443
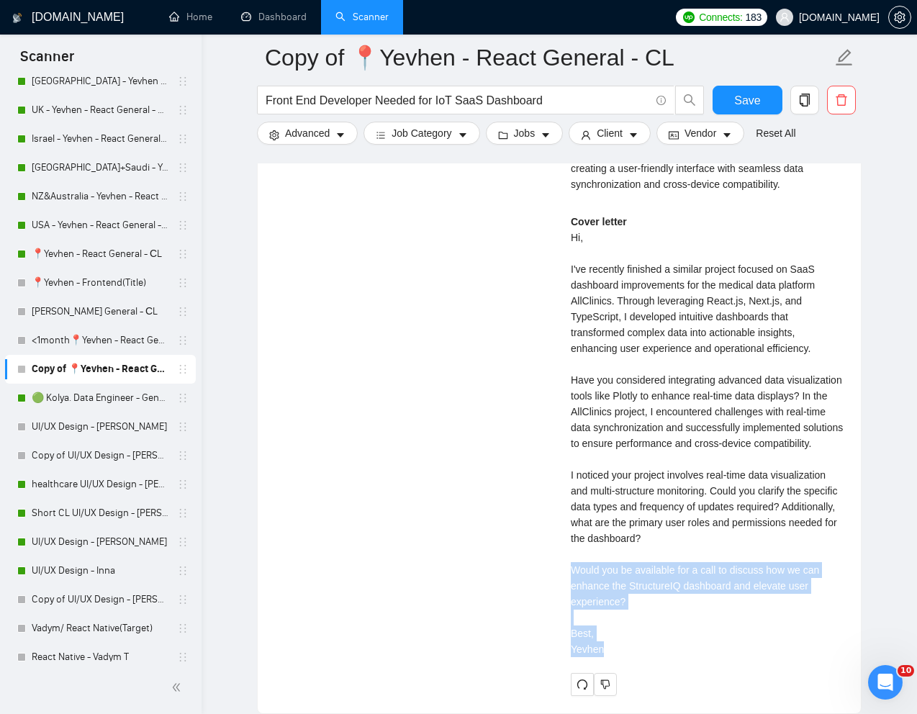
drag, startPoint x: 605, startPoint y: 685, endPoint x: 563, endPoint y: 611, distance: 85.0
click at [563, 611] on div "Yevhen S . ⚡️Boosted React Developer | FrontEnd Developer | React.js Next.js | …" at bounding box center [707, 303] width 296 height 785
copy div "Would you be available for a call to discuss how we can enhance the StructureIQ…"
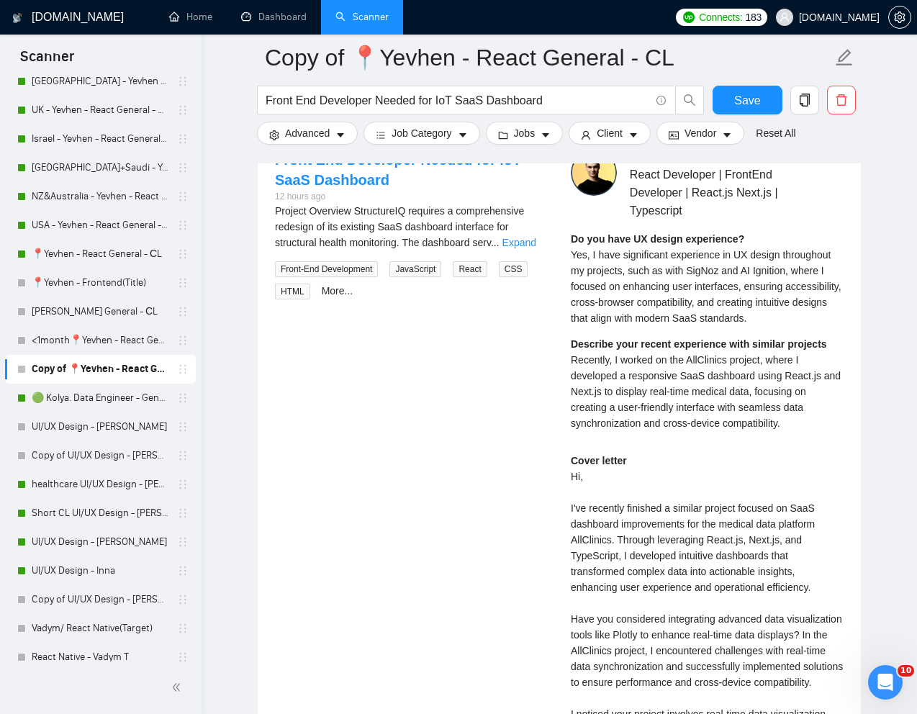
scroll to position [2991, 0]
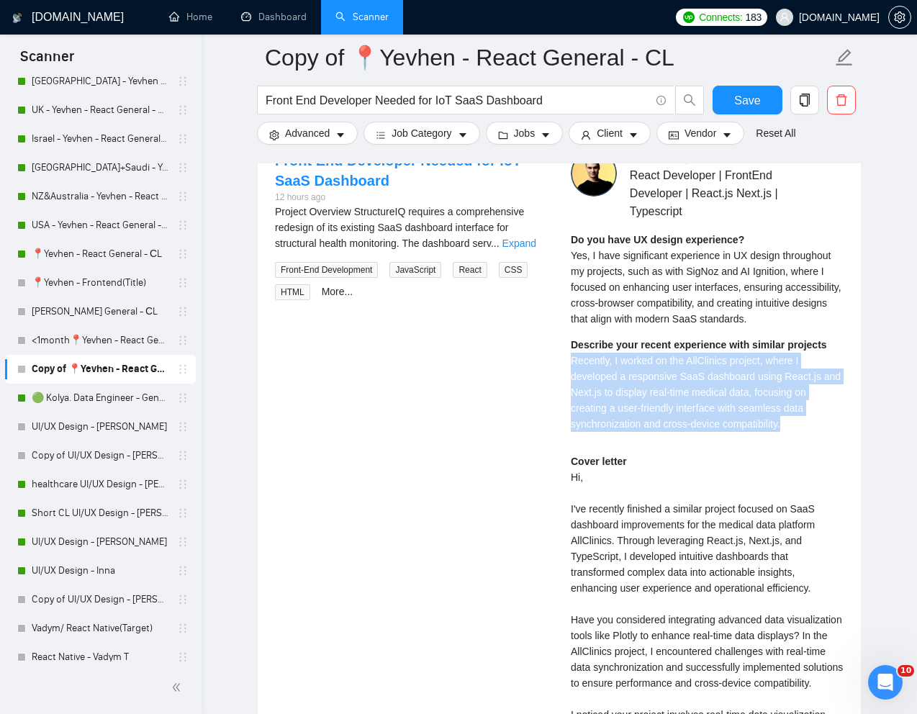
drag, startPoint x: 565, startPoint y: 383, endPoint x: 832, endPoint y: 444, distance: 274.5
click at [832, 444] on div "Yevhen S . ⚡️Boosted React Developer | FrontEnd Developer | React.js Next.js | …" at bounding box center [707, 542] width 296 height 785
copy span "Recently, I worked on the AllClinics project, where I developed a responsive Sa…"
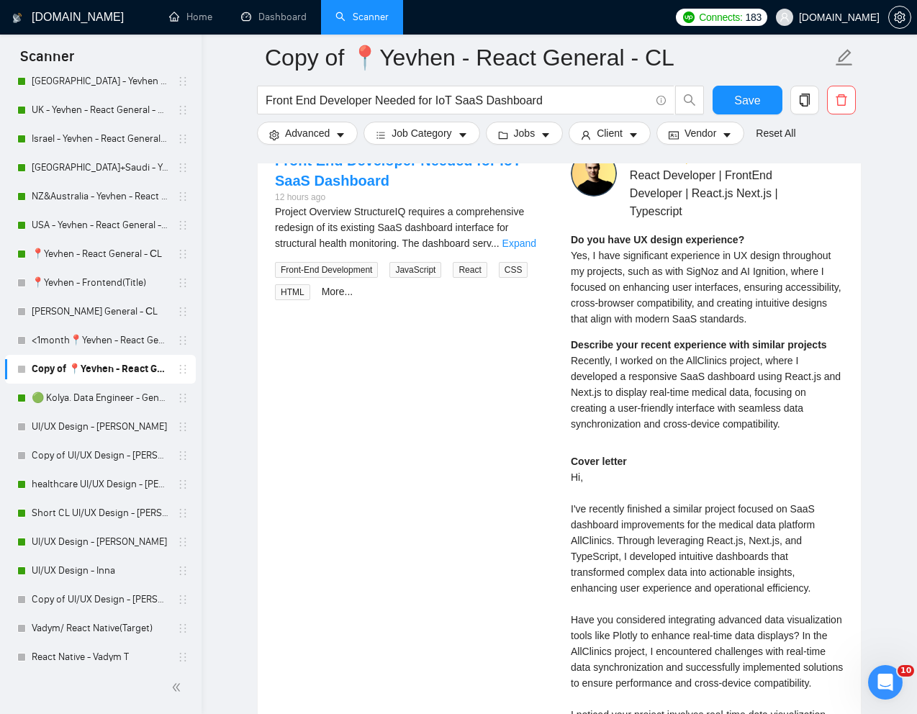
click at [632, 320] on span "Yes, I have significant experience in UX design throughout my projects, such as…" at bounding box center [705, 287] width 270 height 75
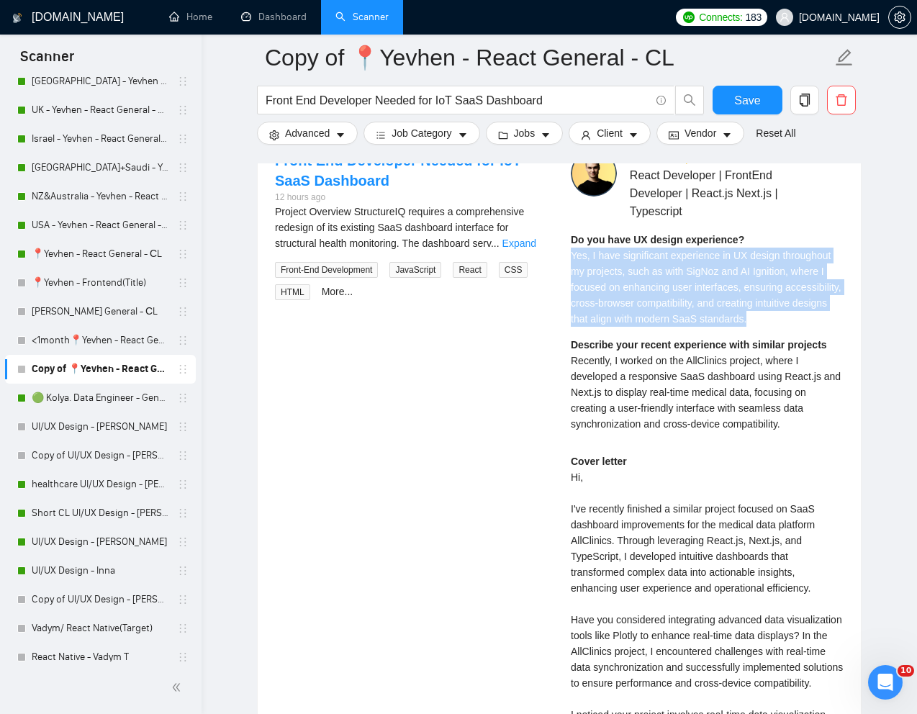
drag, startPoint x: 572, startPoint y: 278, endPoint x: 836, endPoint y: 347, distance: 273.1
click at [836, 327] on div "Do you have UX design experience? Yes, I have significant experience in UX desi…" at bounding box center [706, 279] width 273 height 95
copy span "Yes, I have significant experience in UX design throughout my projects, such as…"
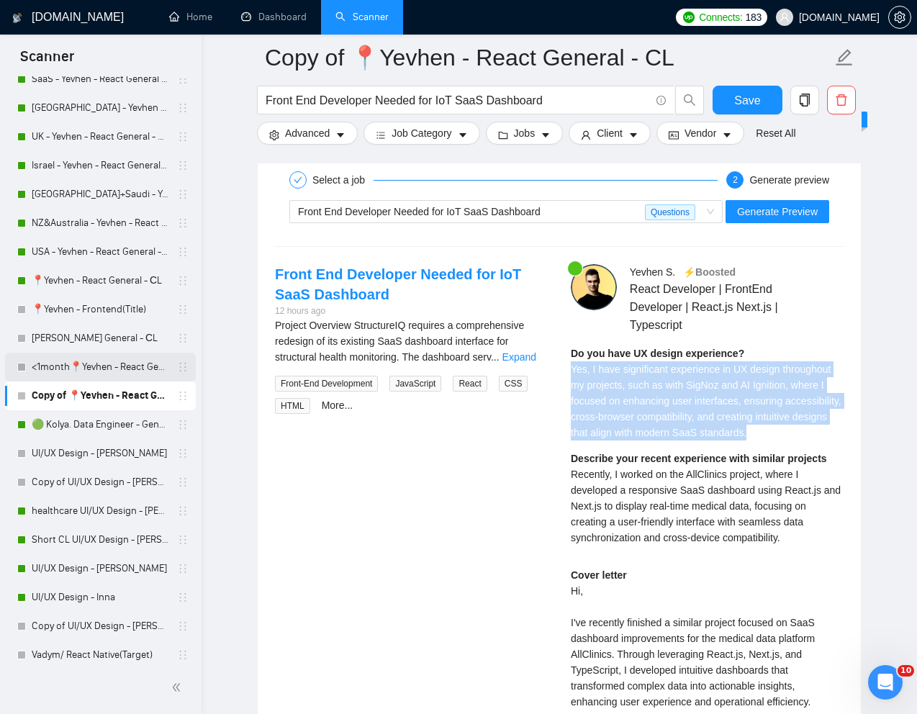
scroll to position [505, 0]
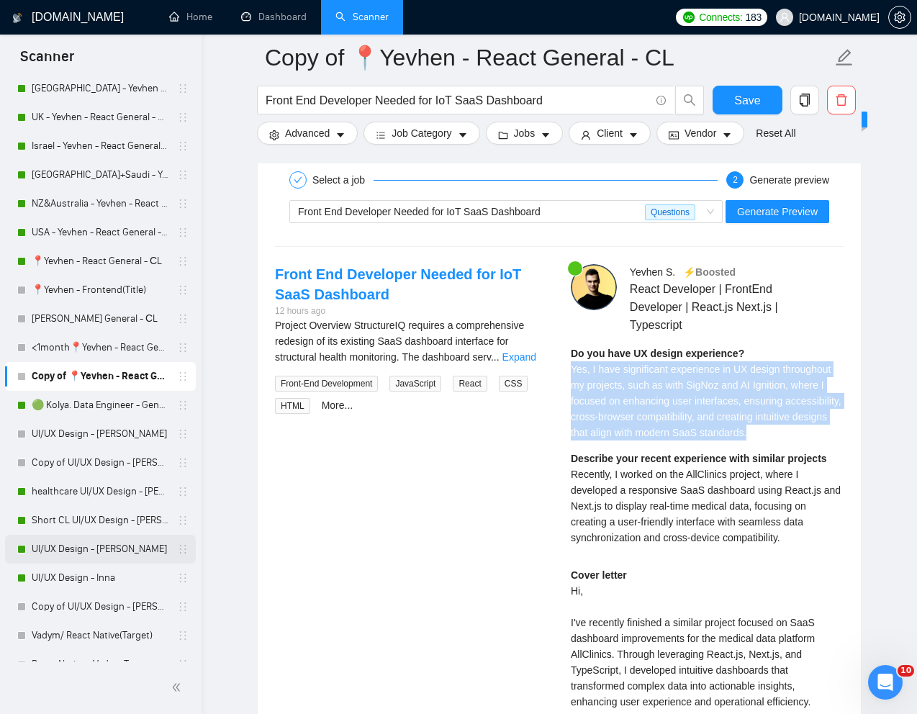
click at [53, 545] on link "UI/UX Design - [PERSON_NAME]" at bounding box center [100, 549] width 137 height 29
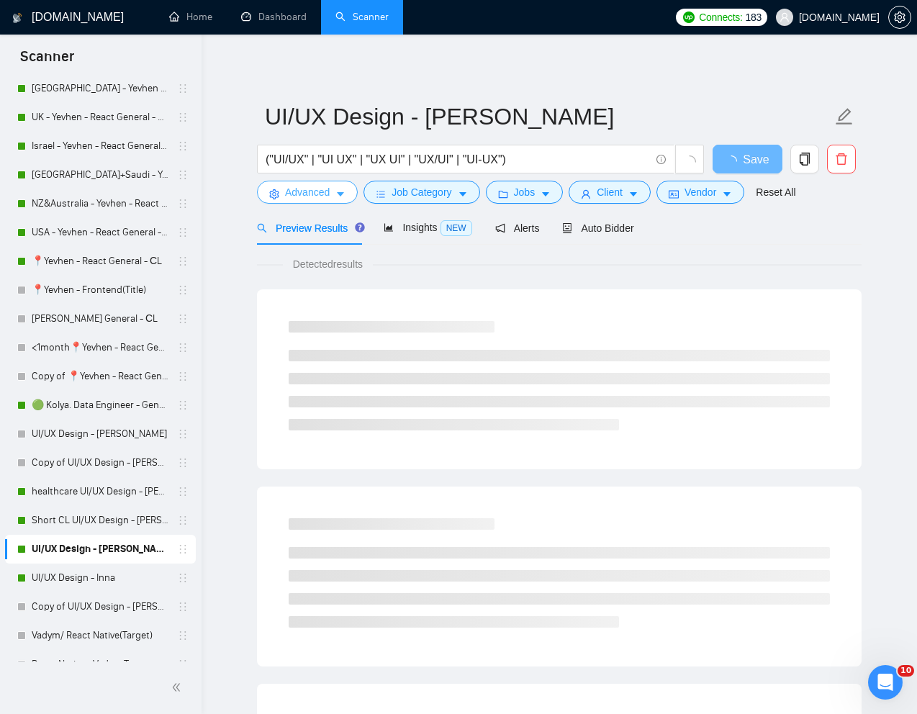
click at [305, 191] on span "Advanced" at bounding box center [307, 192] width 45 height 16
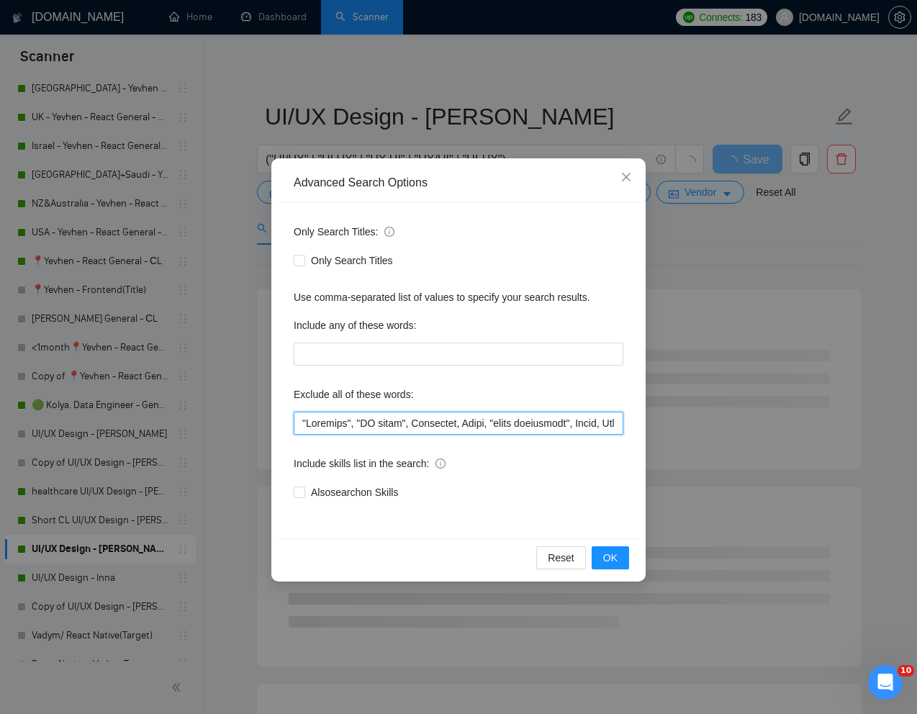
click at [296, 429] on input "text" at bounding box center [458, 423] width 329 height 23
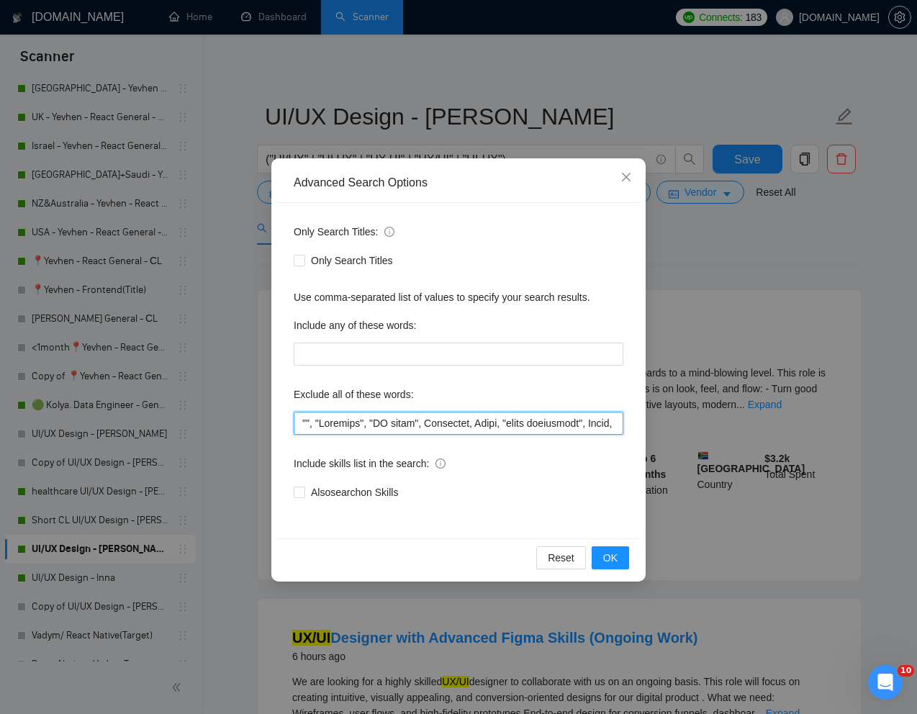
paste input "Power BI"
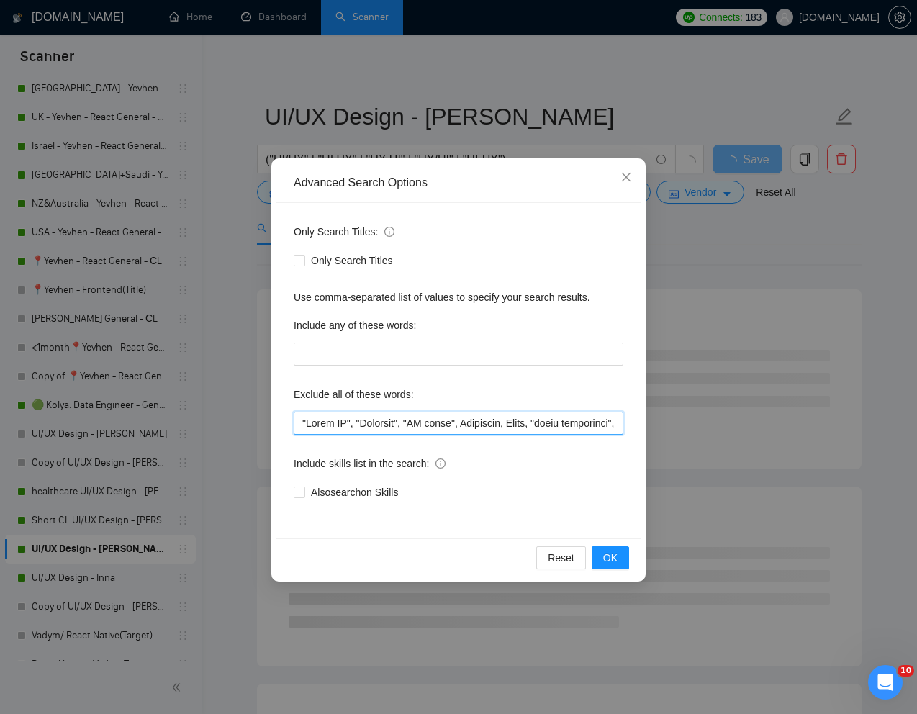
drag, startPoint x: 353, startPoint y: 424, endPoint x: 299, endPoint y: 421, distance: 54.1
click at [299, 421] on input "text" at bounding box center [458, 423] width 329 height 23
type input ""Power BI", "Homepage", "AI tools", Diseñador, Unity, "quick turnaround", India…"
click at [603, 554] on span "OK" at bounding box center [610, 558] width 14 height 16
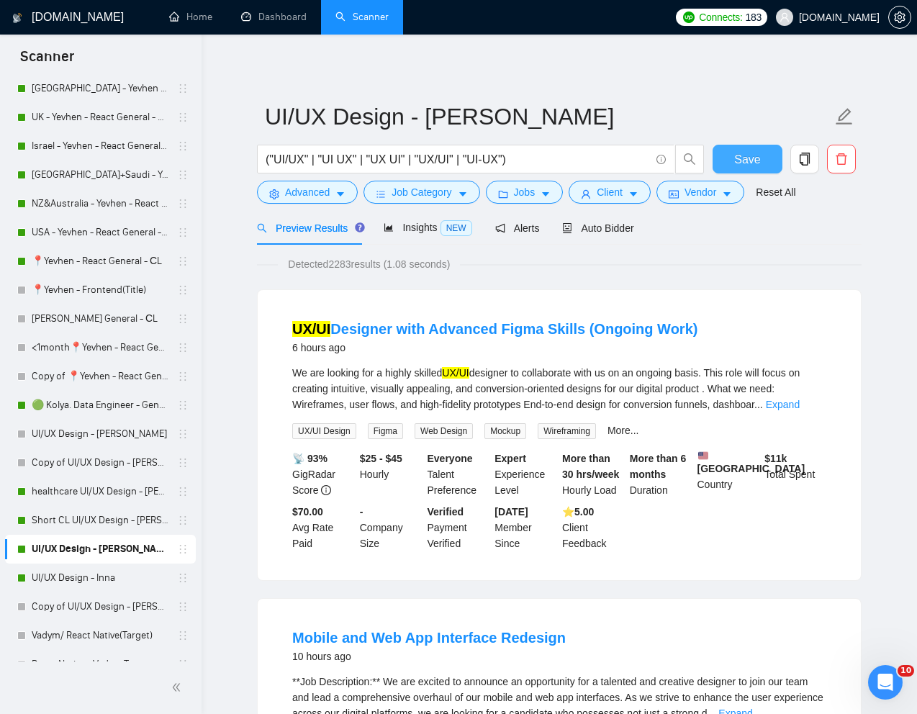
click at [745, 155] on span "Save" at bounding box center [747, 159] width 26 height 18
click at [81, 519] on link "Short CL UI/UX Design - [PERSON_NAME]" at bounding box center [100, 520] width 137 height 29
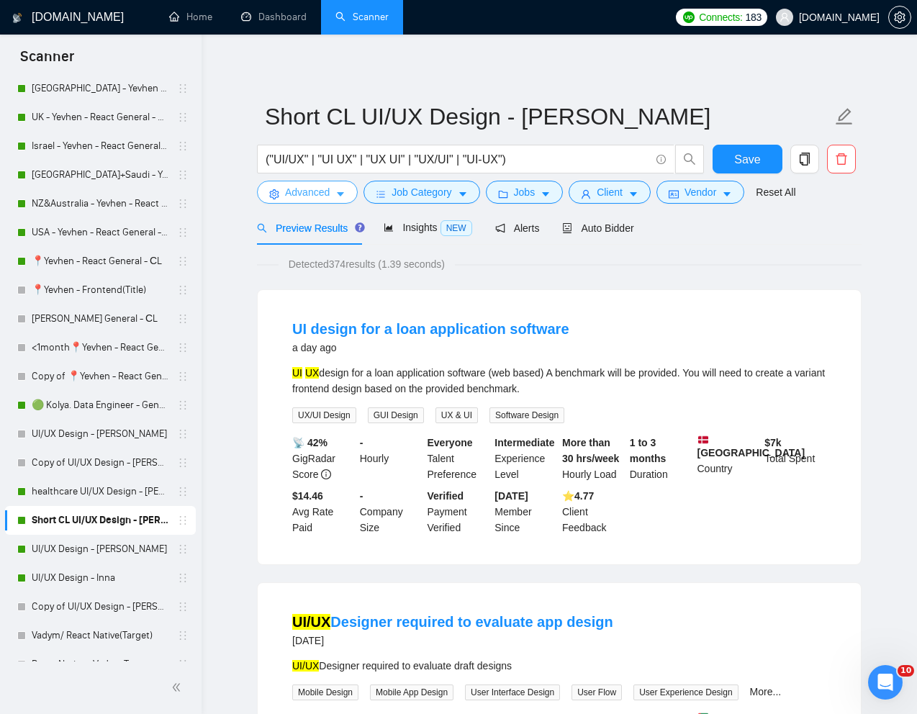
click at [285, 196] on span "Advanced" at bounding box center [307, 192] width 45 height 16
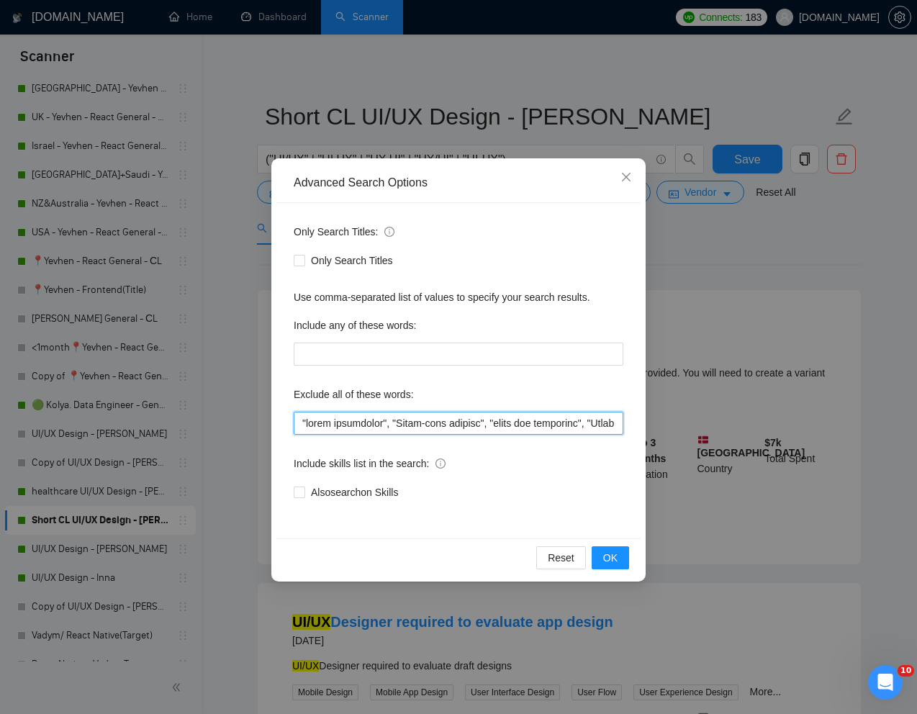
click at [299, 422] on input "text" at bounding box center [458, 423] width 329 height 23
paste input ""Power BI","
type input ""Power BI", "quick turnaround", "Short-term project", "front end developer", "E…"
click at [603, 558] on span "OK" at bounding box center [610, 558] width 14 height 16
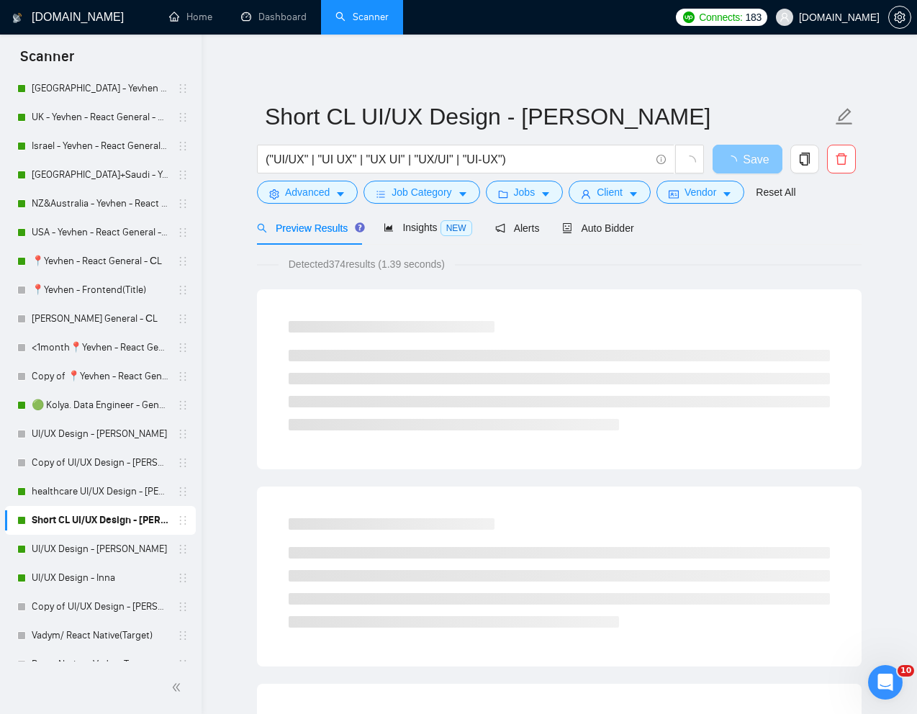
click at [760, 150] on button "Save" at bounding box center [747, 159] width 70 height 29
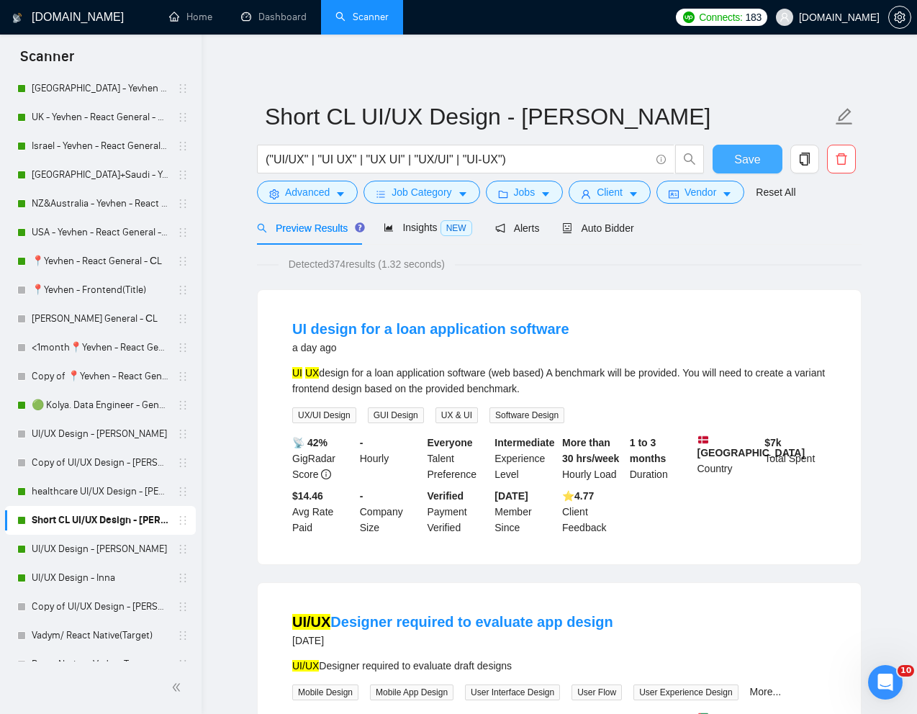
click at [755, 160] on span "Save" at bounding box center [747, 159] width 26 height 18
click at [60, 578] on link "UI/UX Design - Inna" at bounding box center [100, 577] width 137 height 29
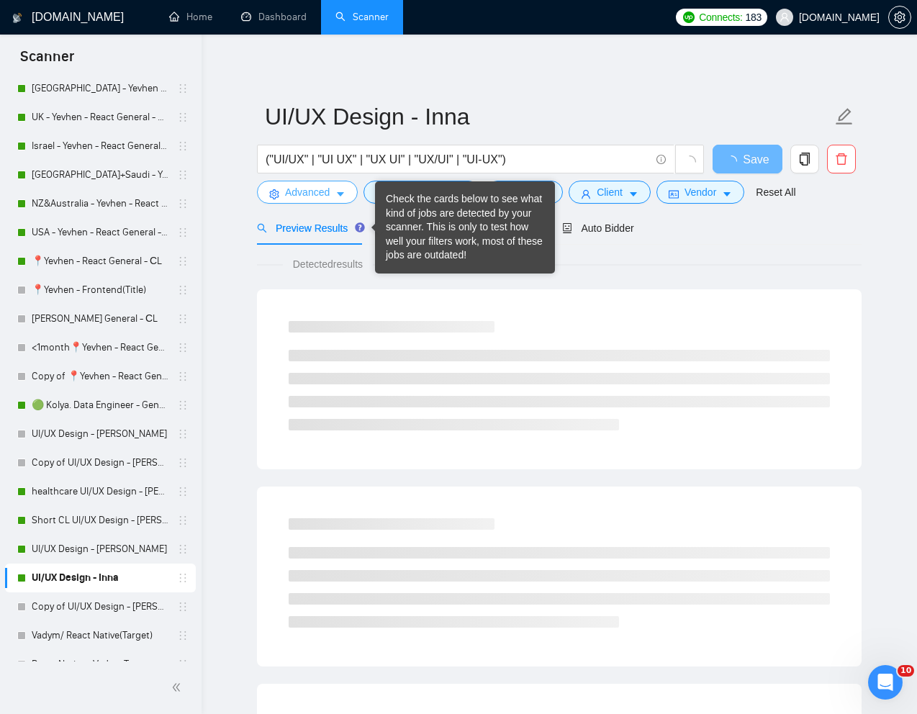
click at [326, 194] on span "Advanced" at bounding box center [307, 192] width 45 height 16
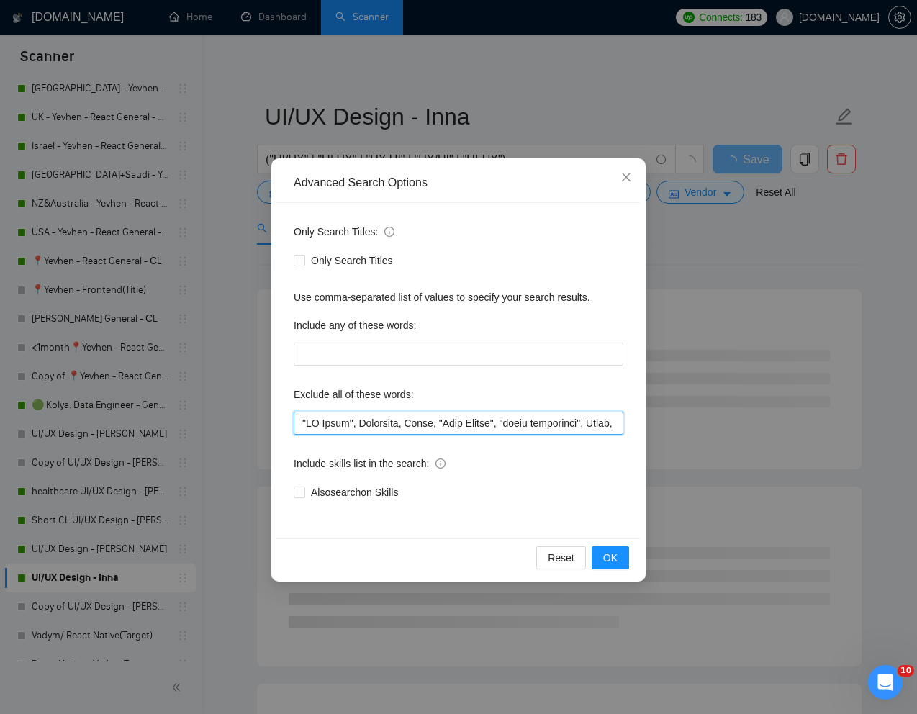
click at [299, 427] on input "text" at bounding box center [458, 423] width 329 height 23
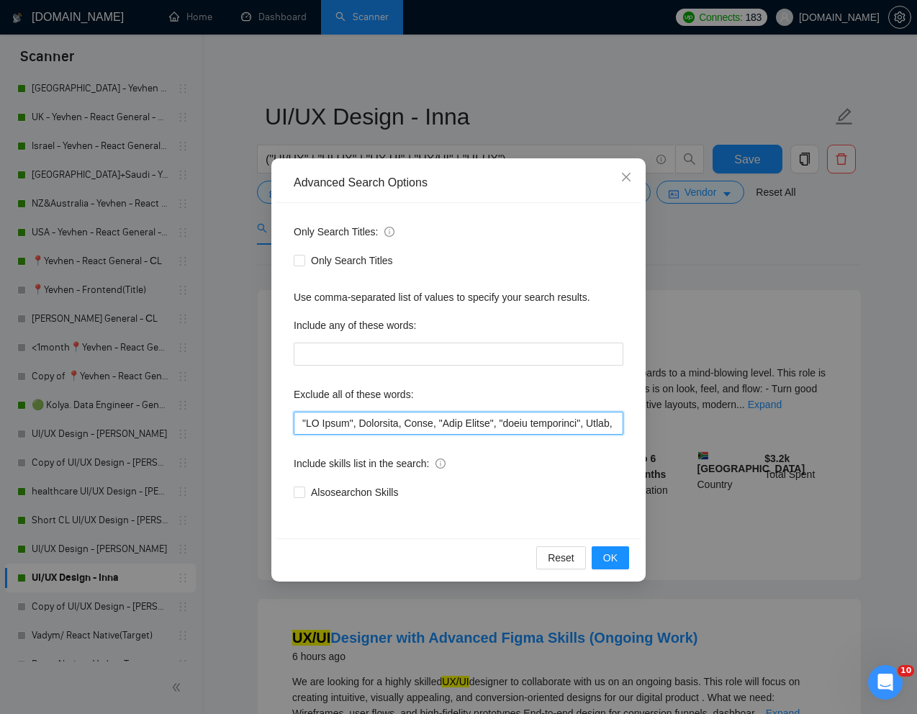
paste input ""Power BI","
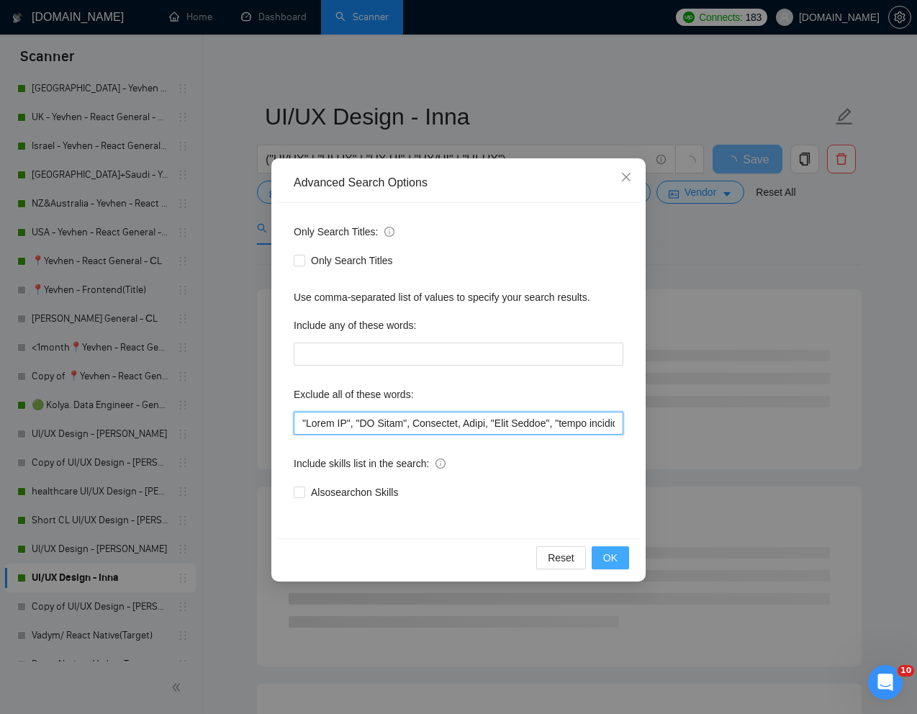
type input ""Power BI", "AI Tools", Diseñador, Unity, "Vibe Coding", "quick turnaround", In…"
click at [611, 560] on span "OK" at bounding box center [610, 558] width 14 height 16
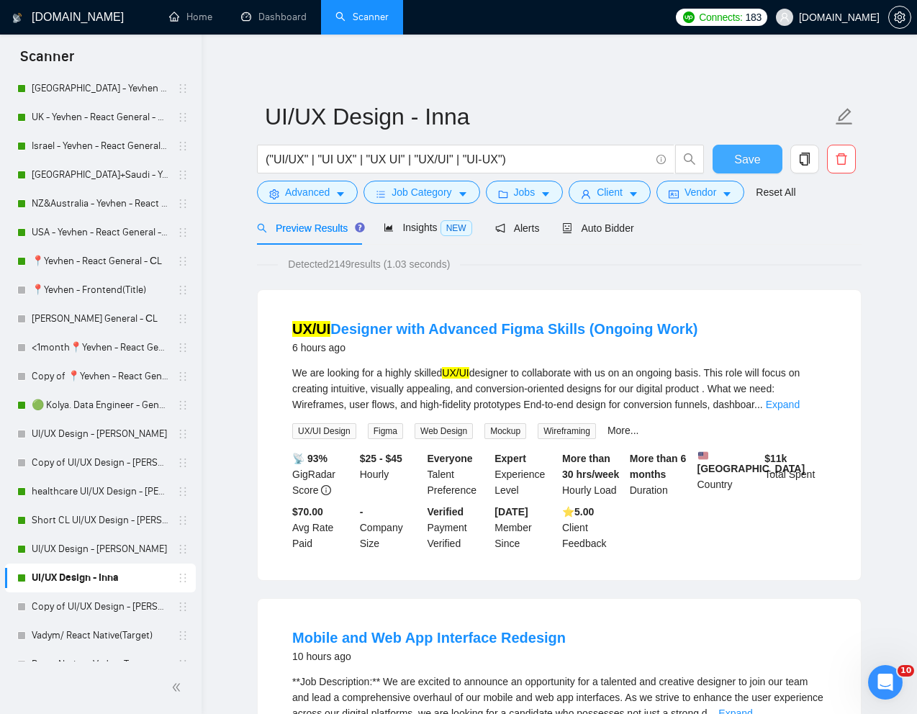
click at [760, 158] on button "Save" at bounding box center [747, 159] width 70 height 29
